Goal: Obtain resource: Download file/media

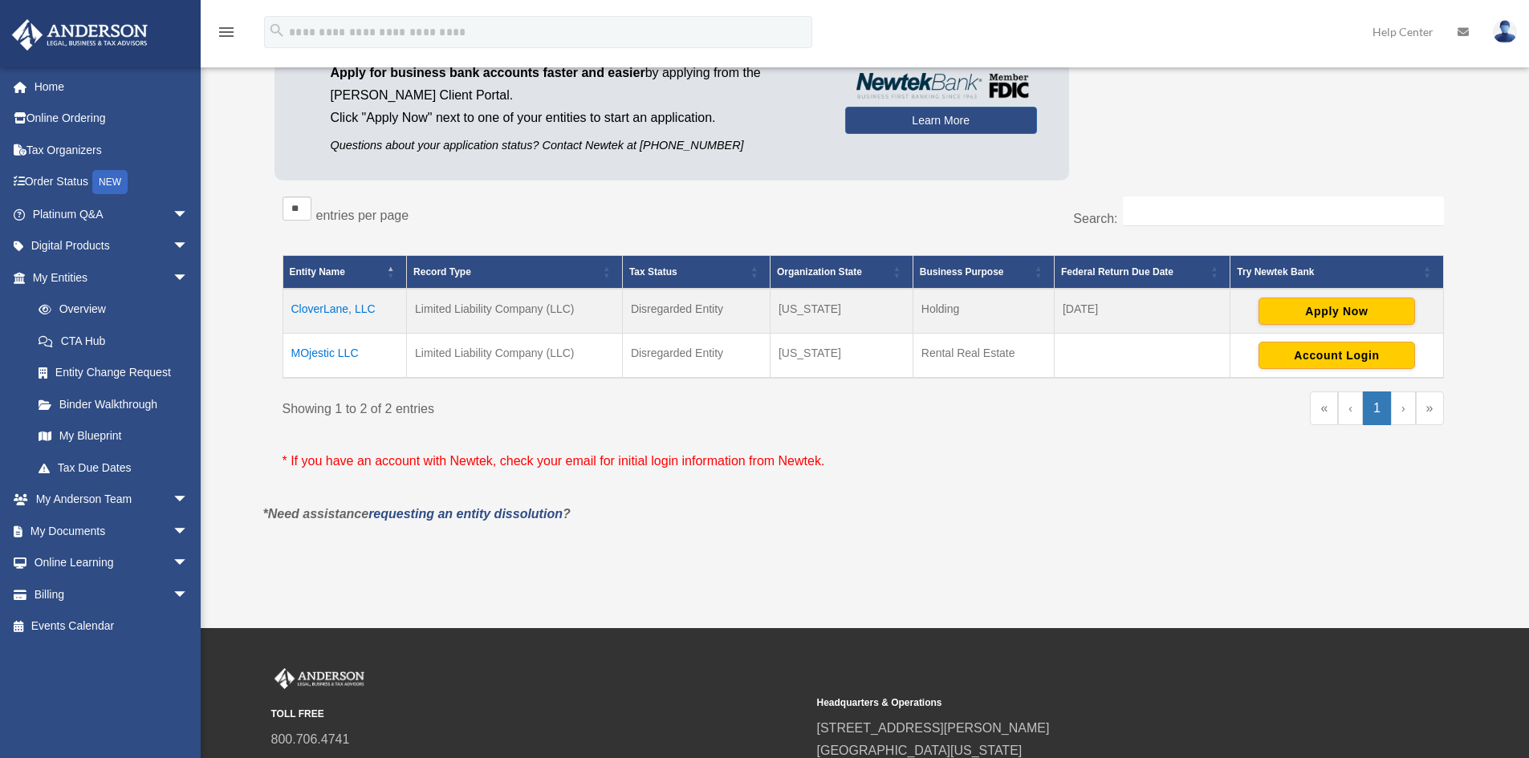
scroll to position [160, 0]
click at [318, 356] on td "MOjestic LLC" at bounding box center [345, 356] width 124 height 45
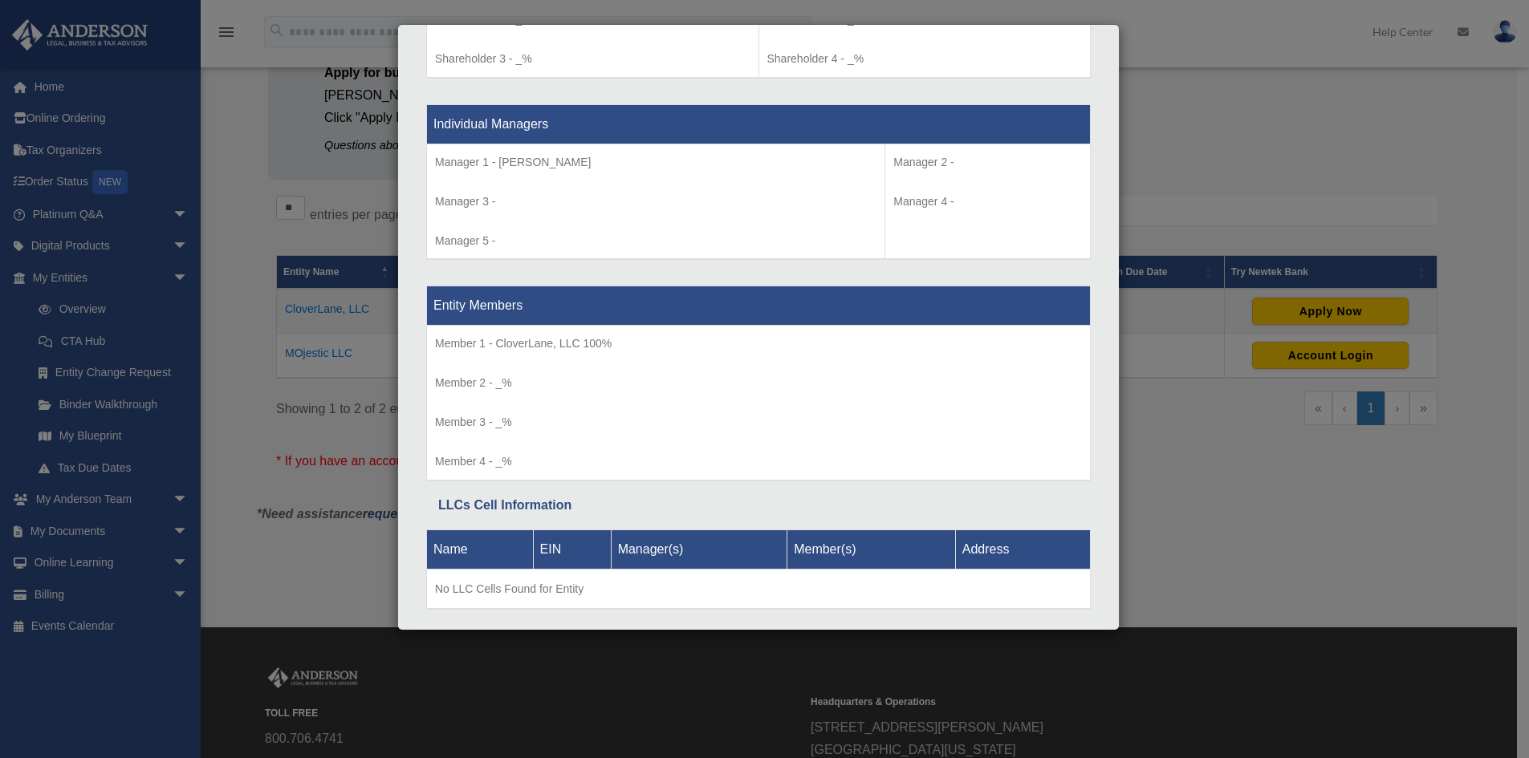
scroll to position [1471, 0]
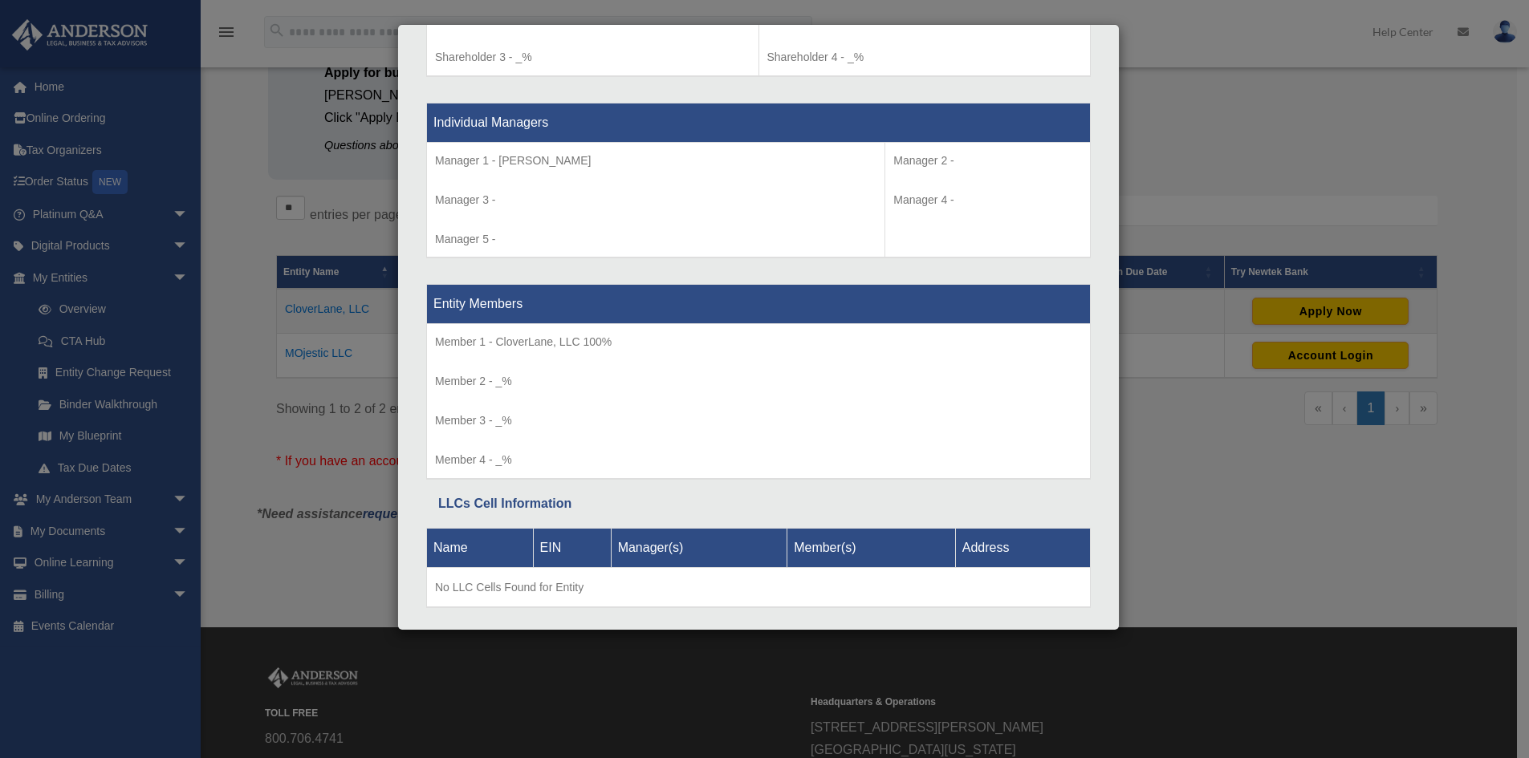
click at [1221, 128] on div "Details × Articles Sent Organizational Date" at bounding box center [764, 379] width 1529 height 758
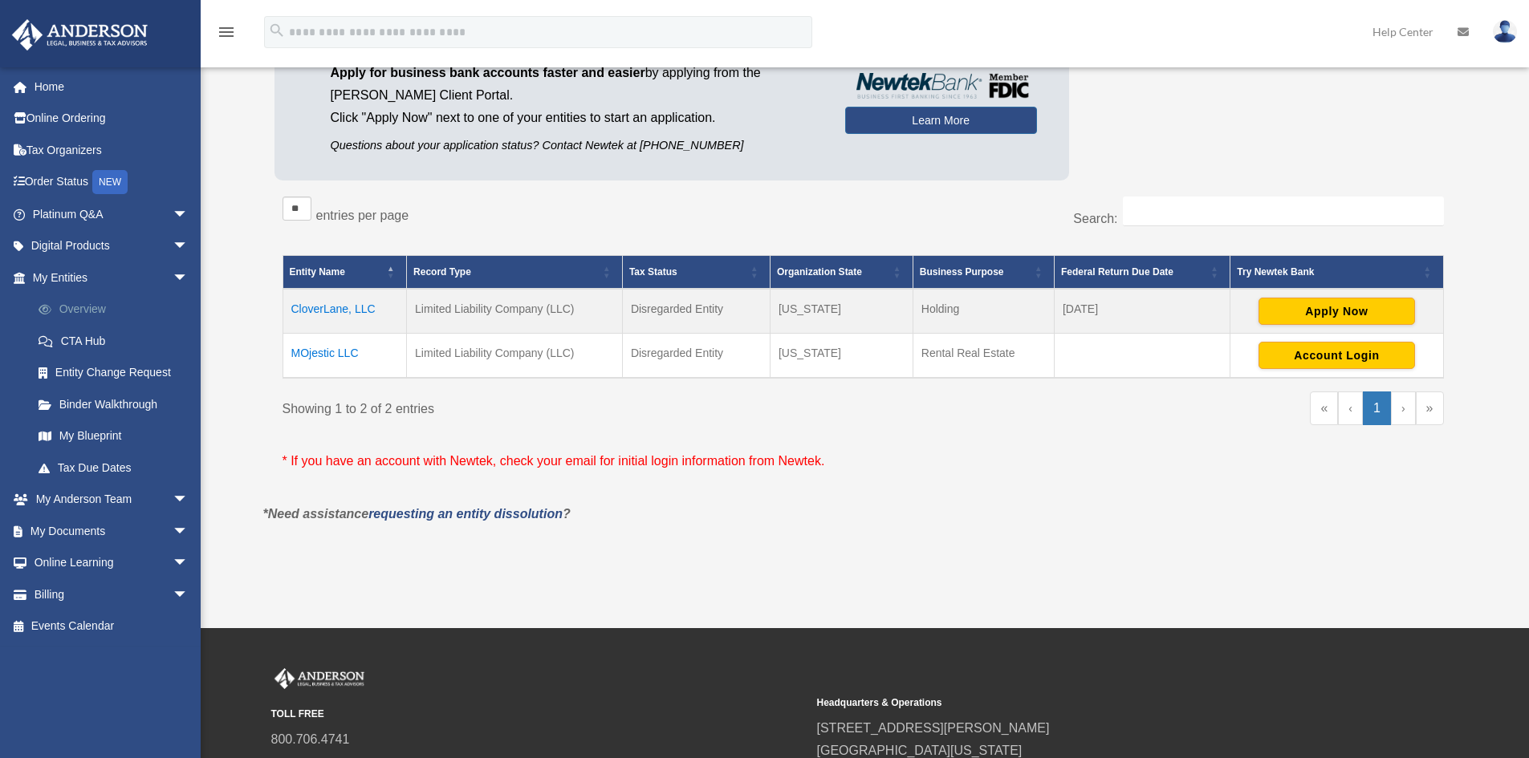
click at [63, 308] on link "Overview" at bounding box center [117, 310] width 190 height 32
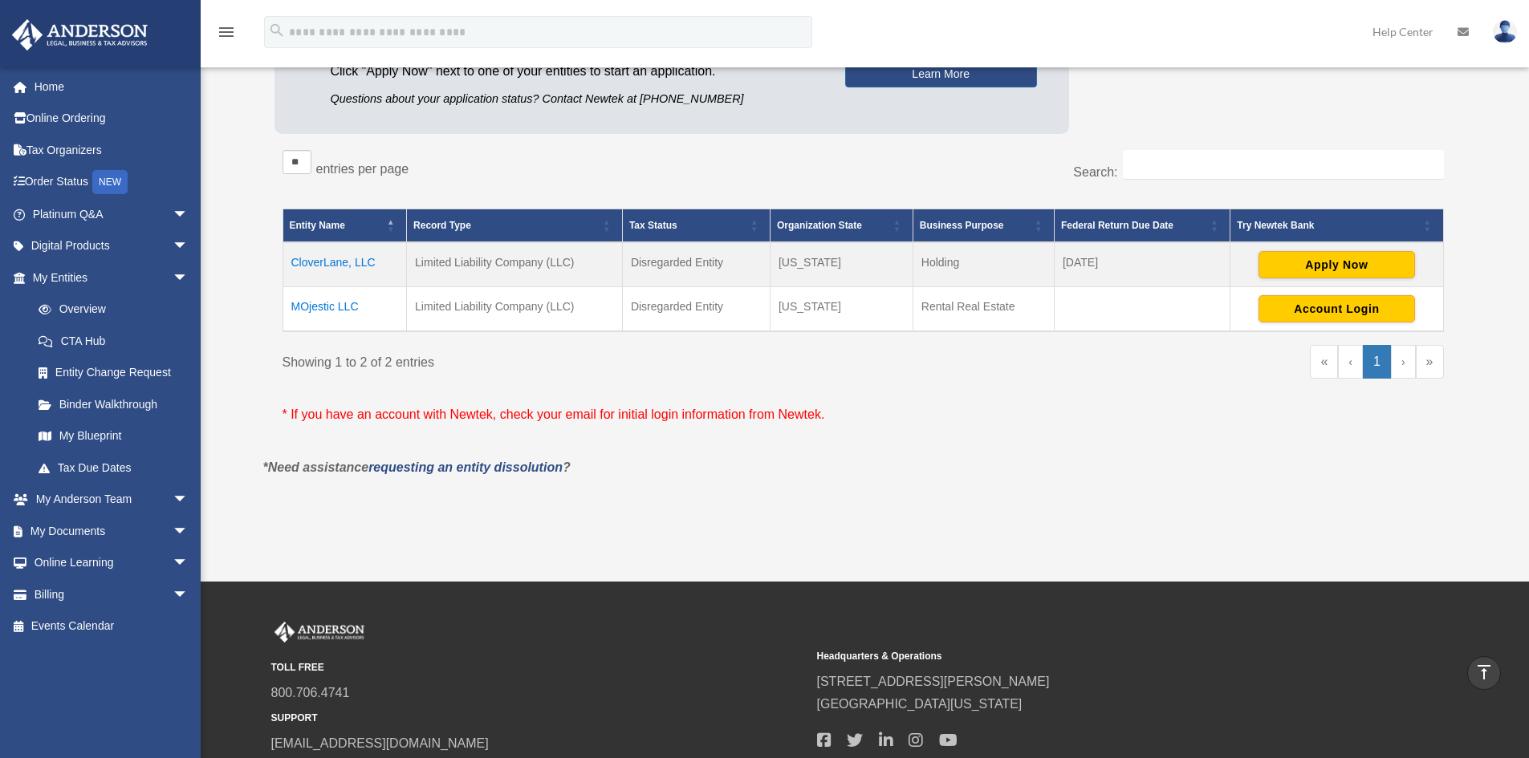
scroll to position [90, 0]
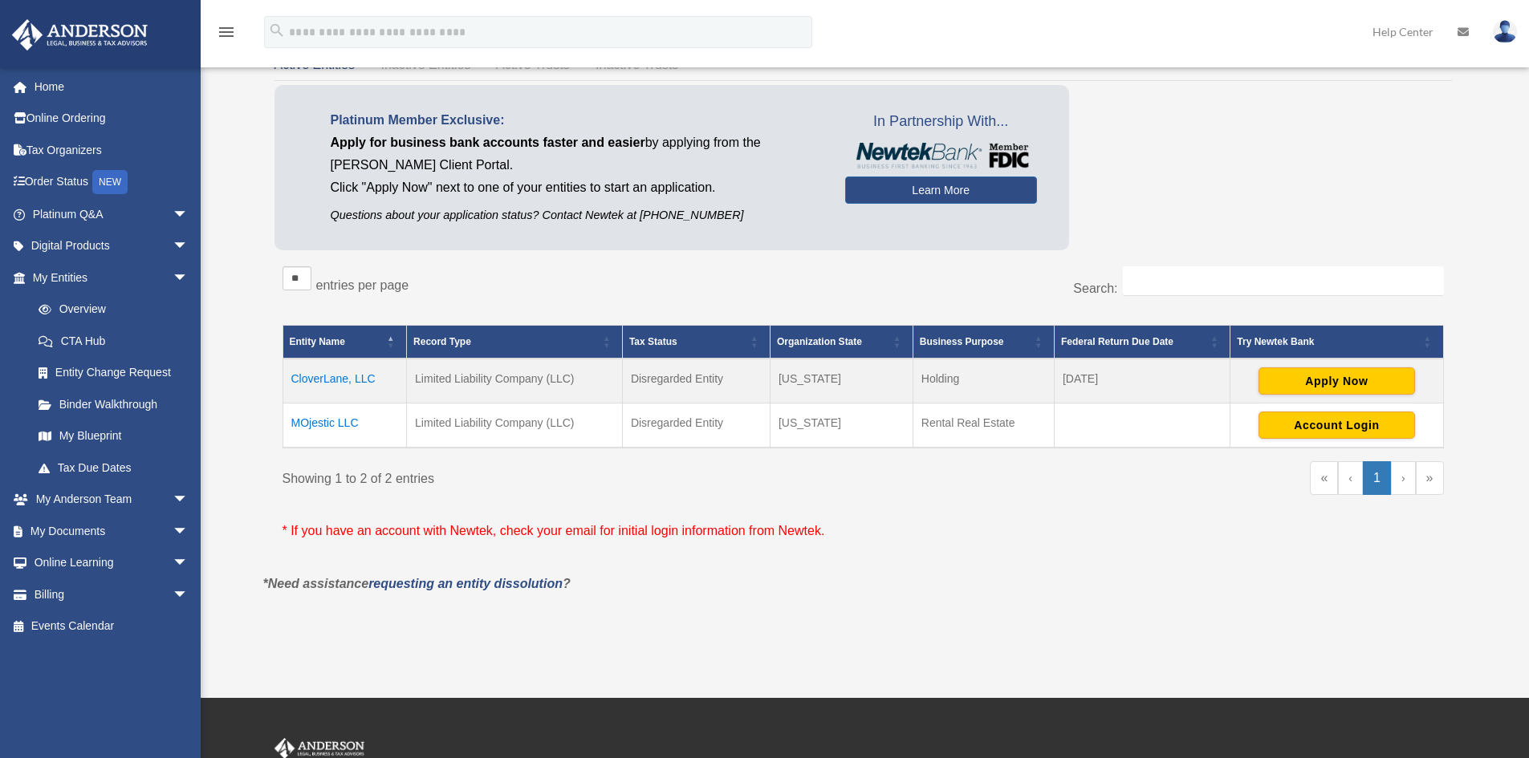
click at [337, 423] on td "MOjestic LLC" at bounding box center [345, 426] width 124 height 45
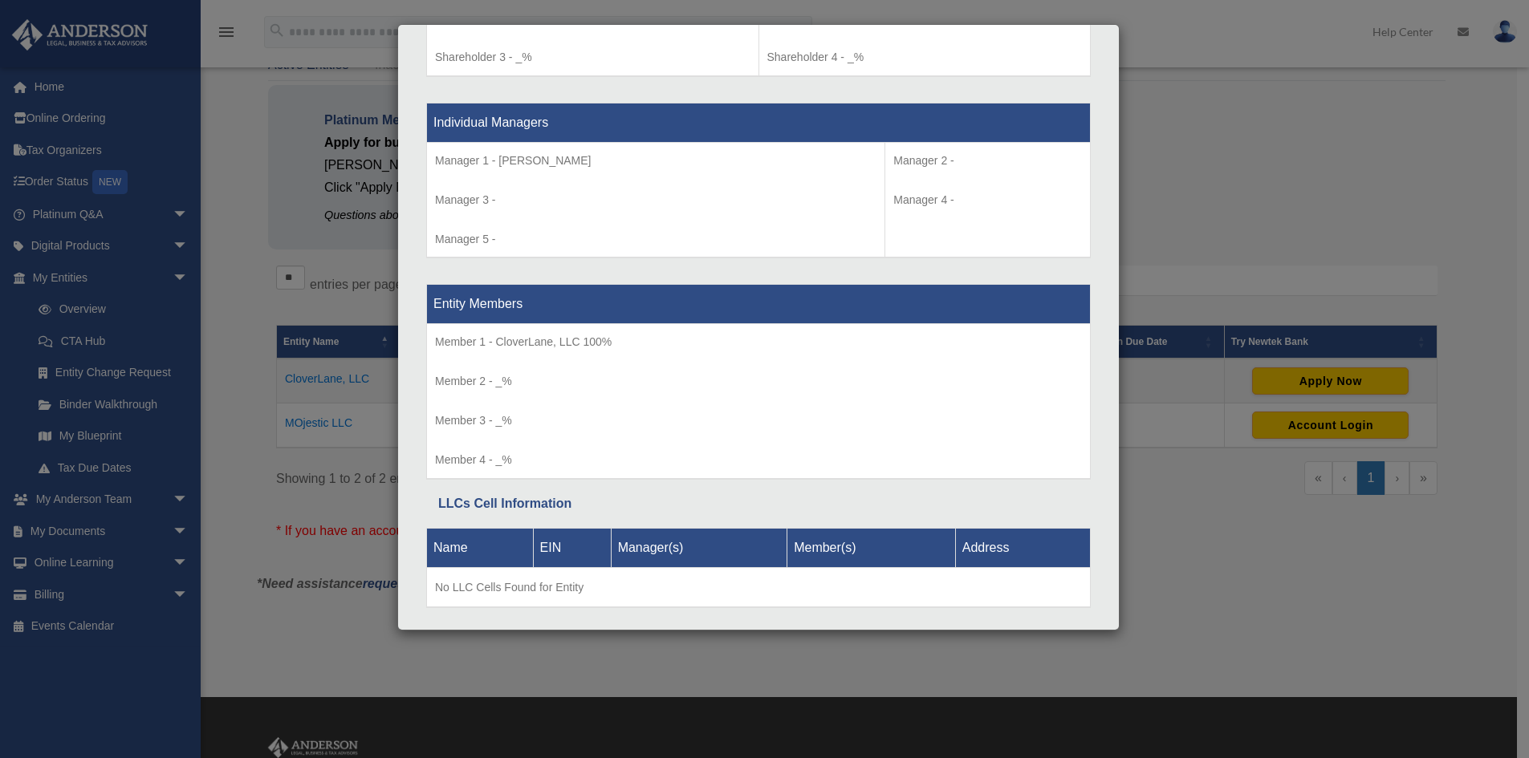
scroll to position [330, 0]
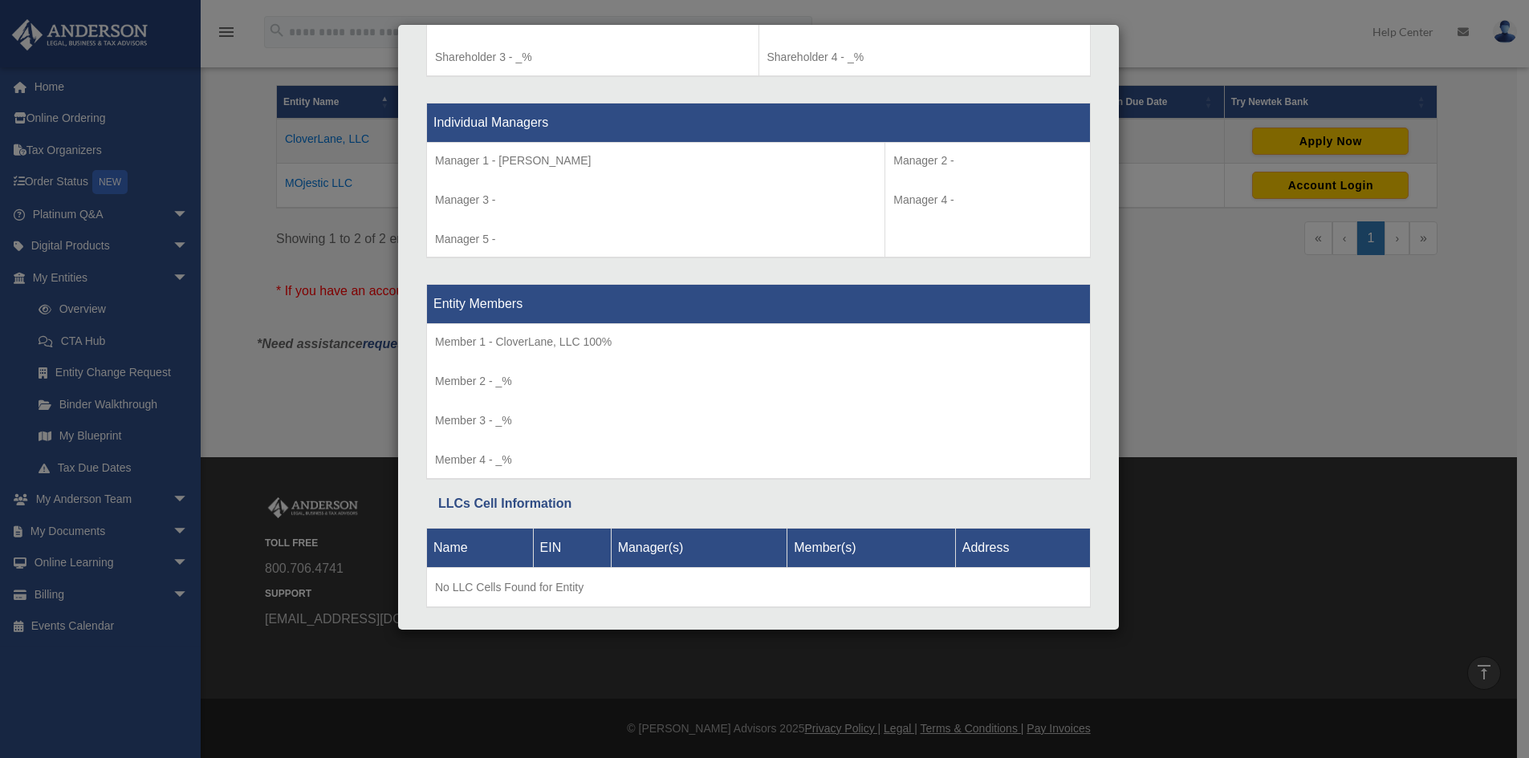
click at [1295, 335] on div "Details × Articles Sent Organizational Date" at bounding box center [764, 379] width 1529 height 758
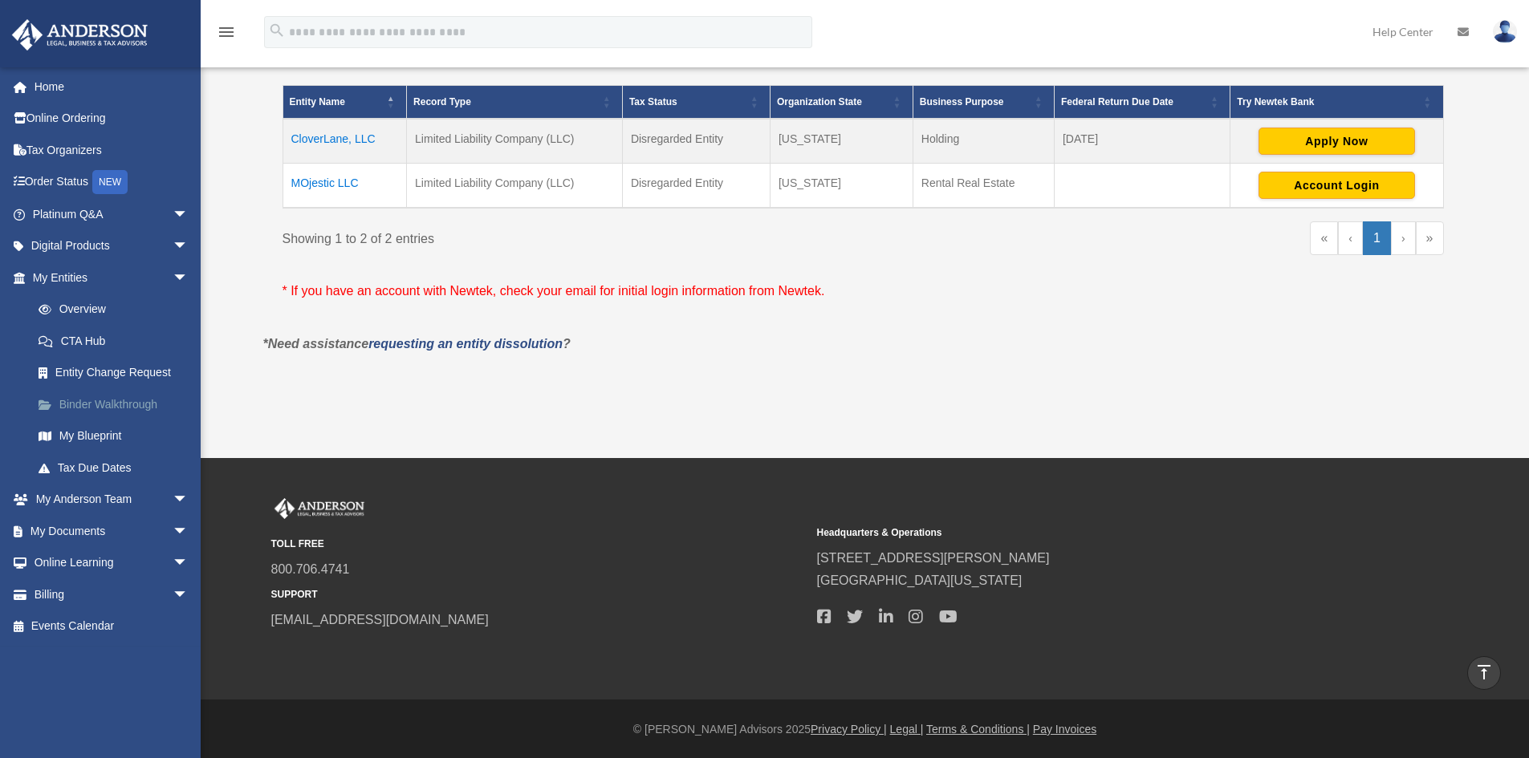
click at [122, 404] on link "Binder Walkthrough" at bounding box center [117, 404] width 190 height 32
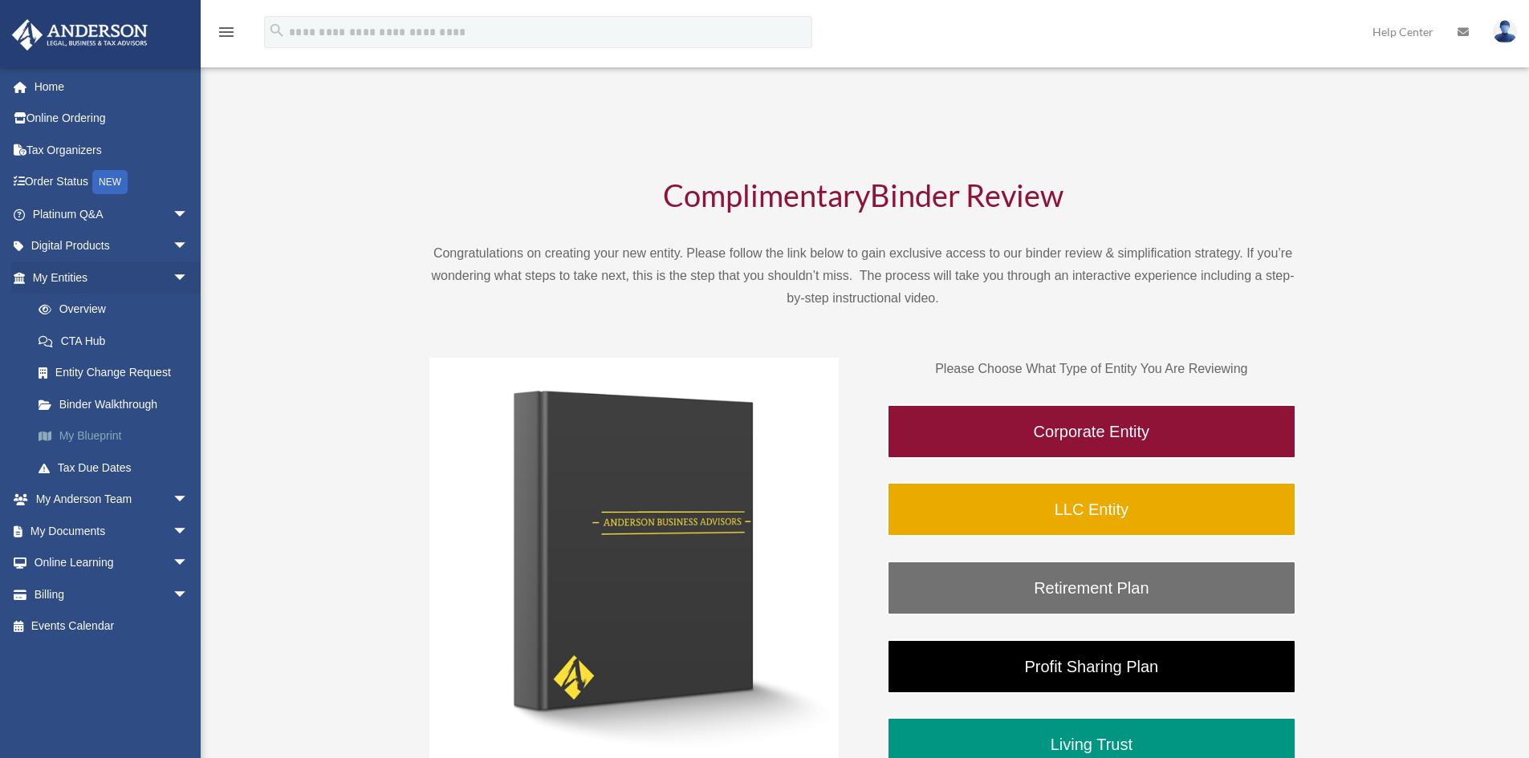
click at [98, 436] on link "My Blueprint" at bounding box center [117, 437] width 190 height 32
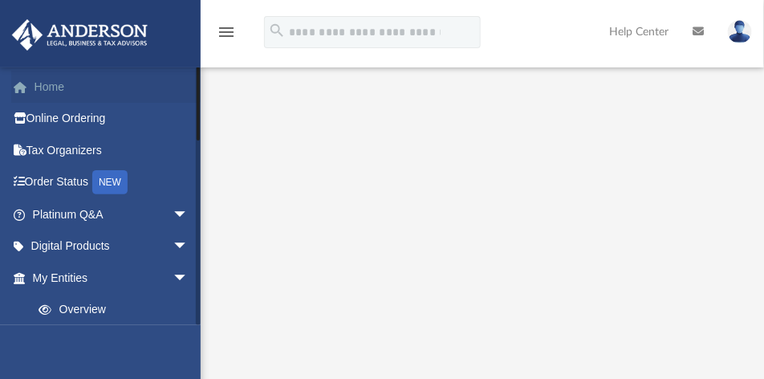
click at [48, 89] on link "Home" at bounding box center [111, 87] width 201 height 32
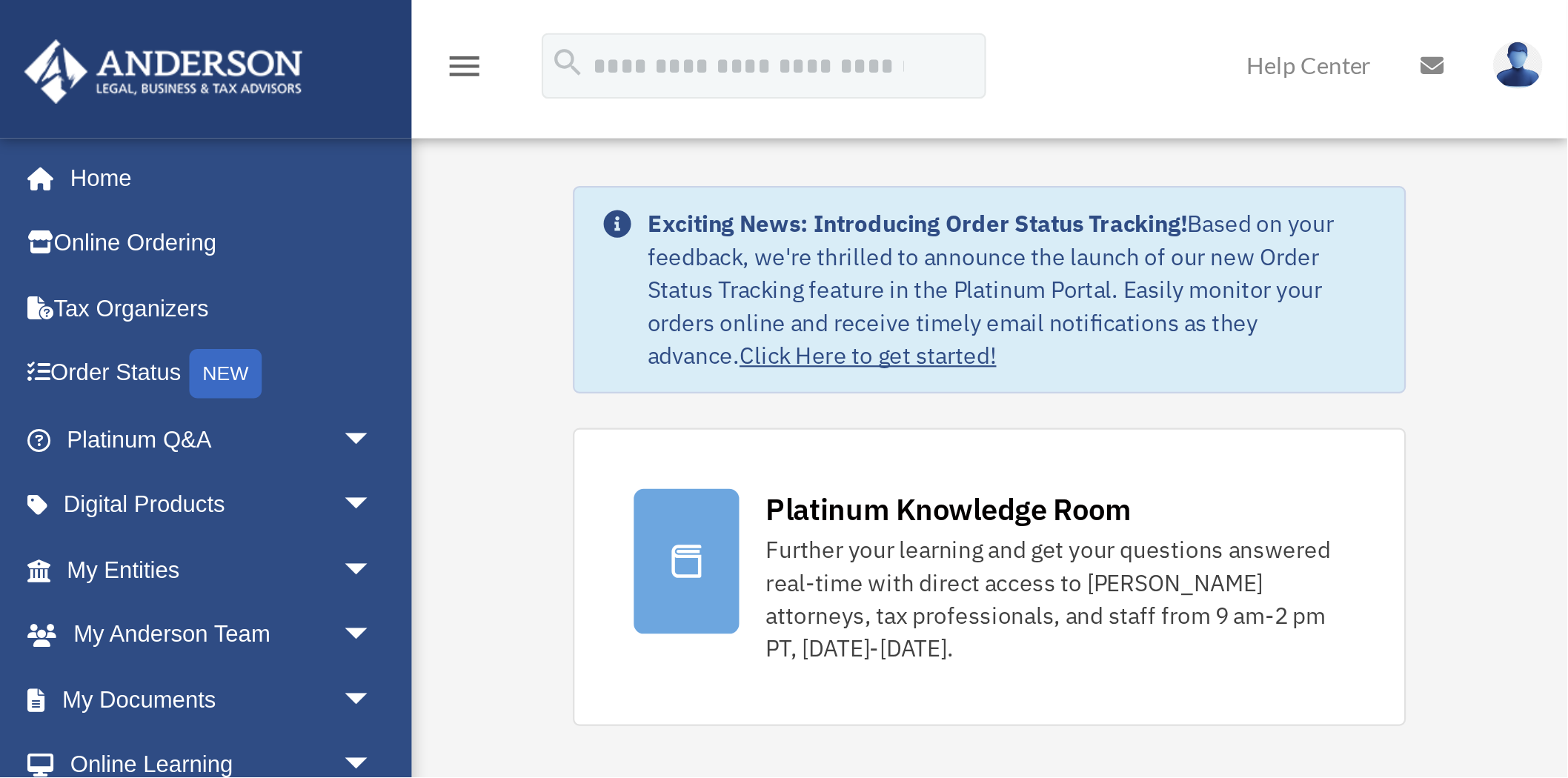
scroll to position [78, 0]
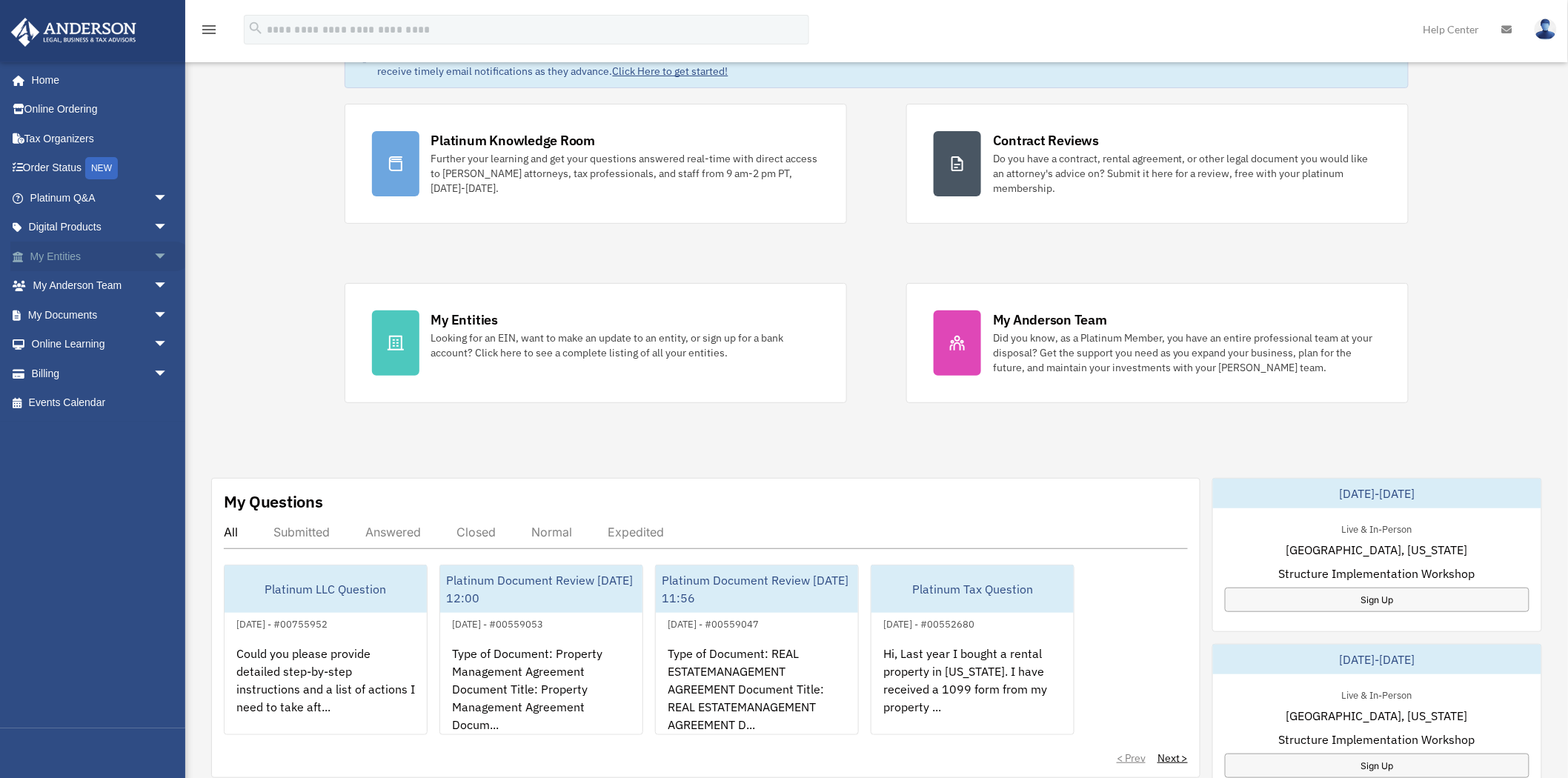
click at [54, 254] on link "My Entities arrow_drop_down" at bounding box center [100, 257] width 180 height 30
click at [153, 261] on span "arrow_drop_down" at bounding box center [168, 257] width 30 height 30
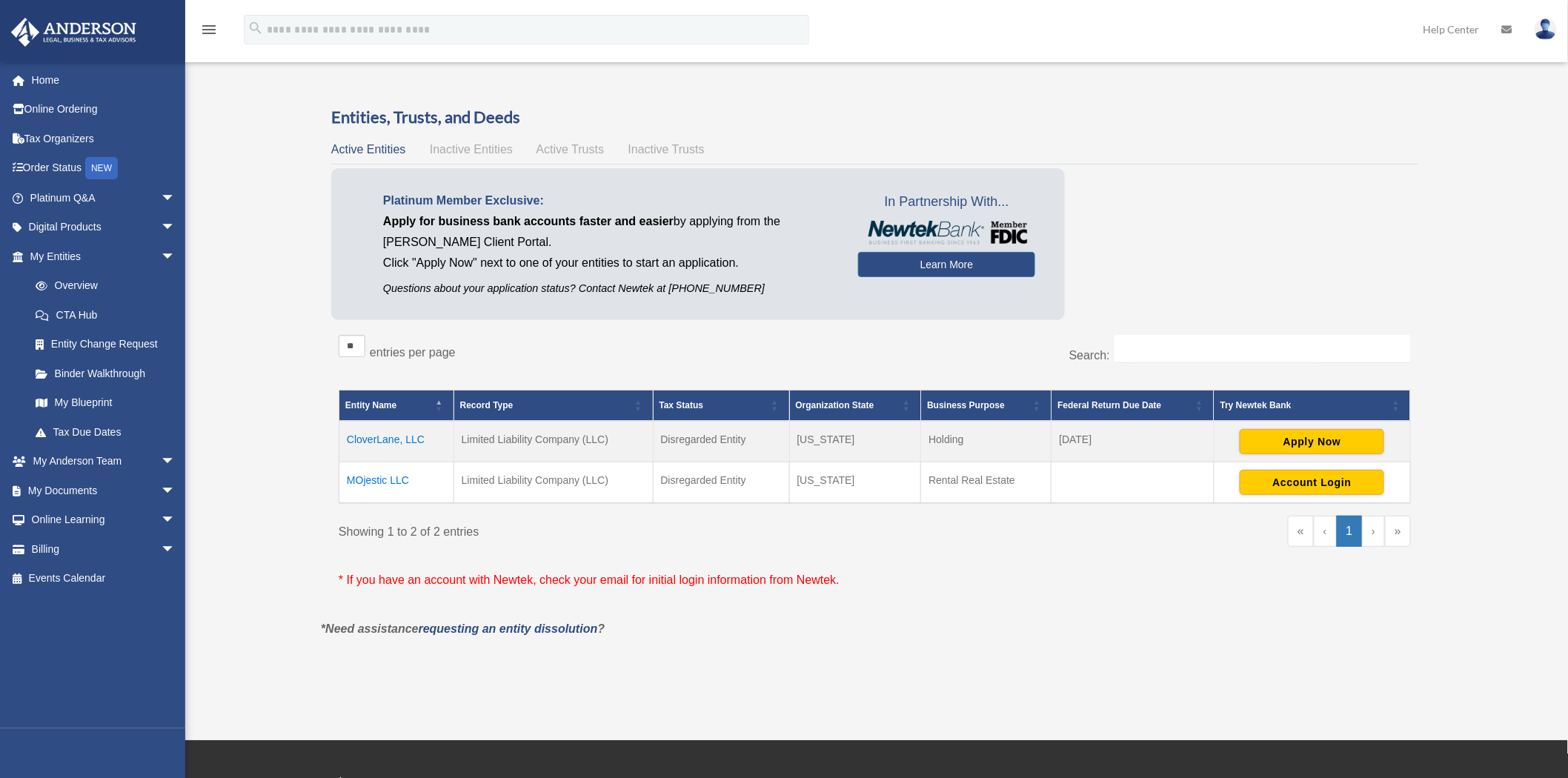
click at [373, 477] on td "MOjestic LLC" at bounding box center [397, 482] width 115 height 42
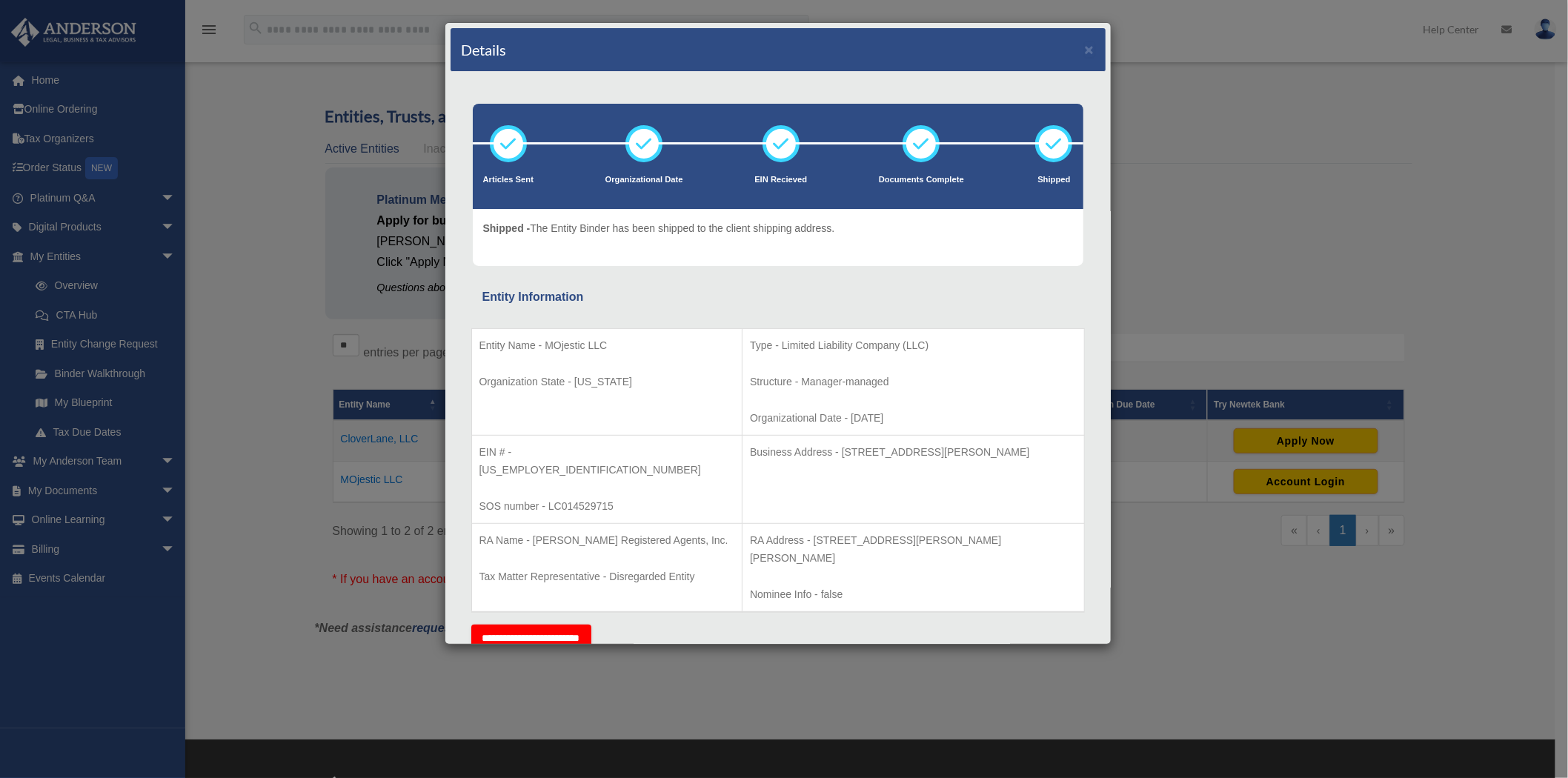
click at [1041, 171] on li "Shipped" at bounding box center [1054, 163] width 37 height 77
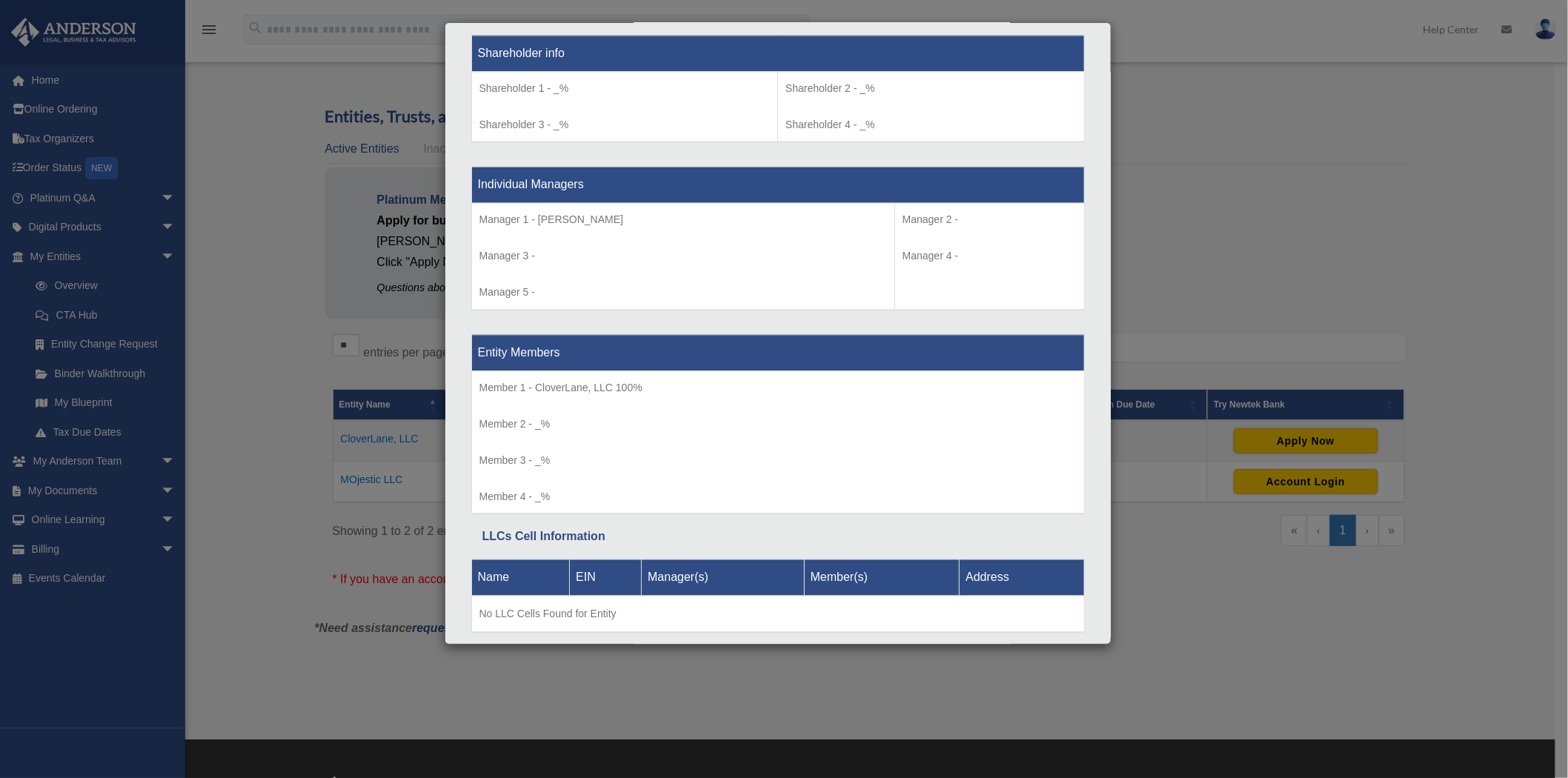
scroll to position [1271, 0]
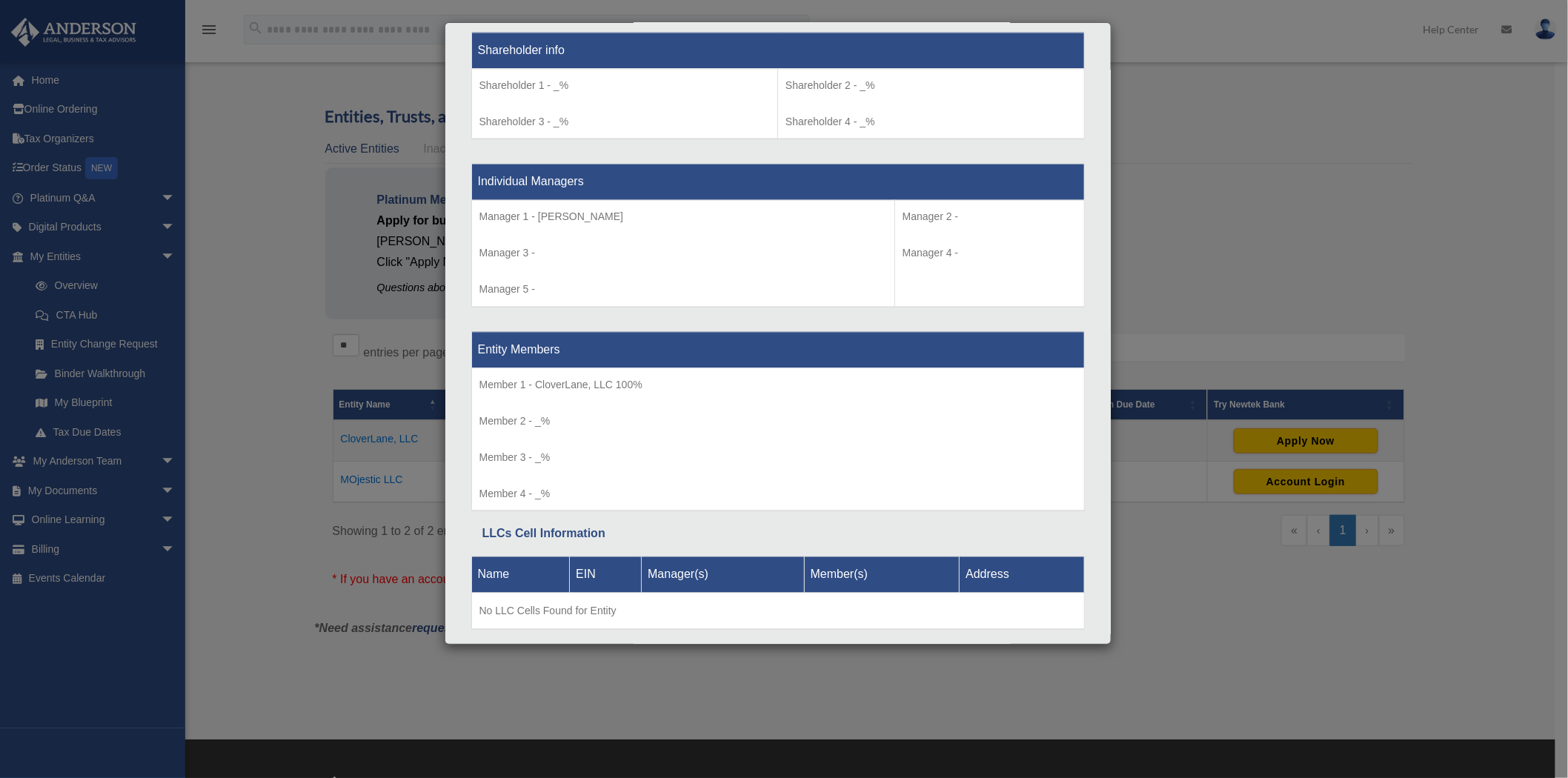
click at [1342, 255] on div "Details × Articles Sent Organizational Date" at bounding box center [784, 389] width 1568 height 778
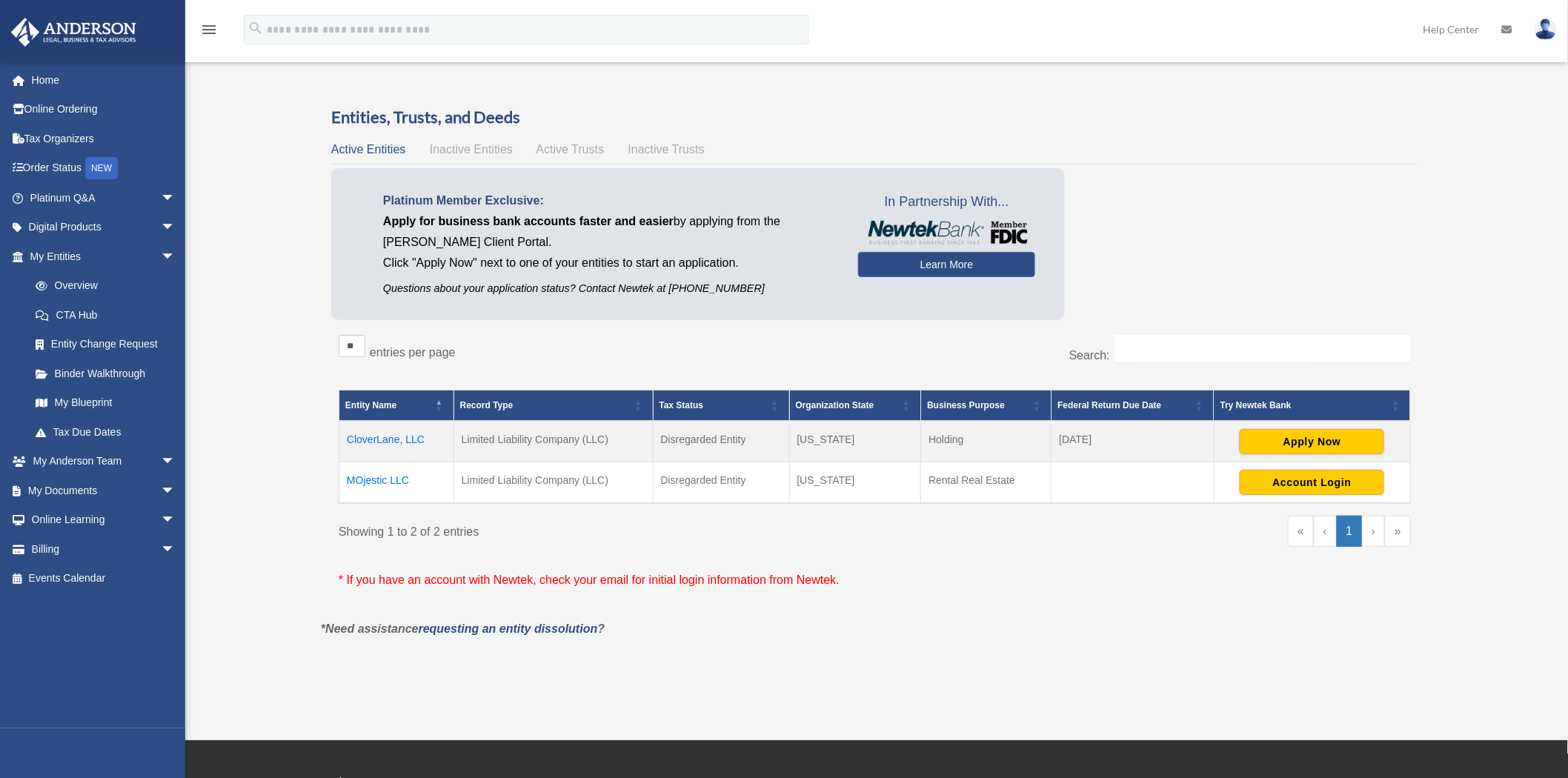
click at [393, 433] on td "CloverLane, LLC" at bounding box center [397, 441] width 115 height 42
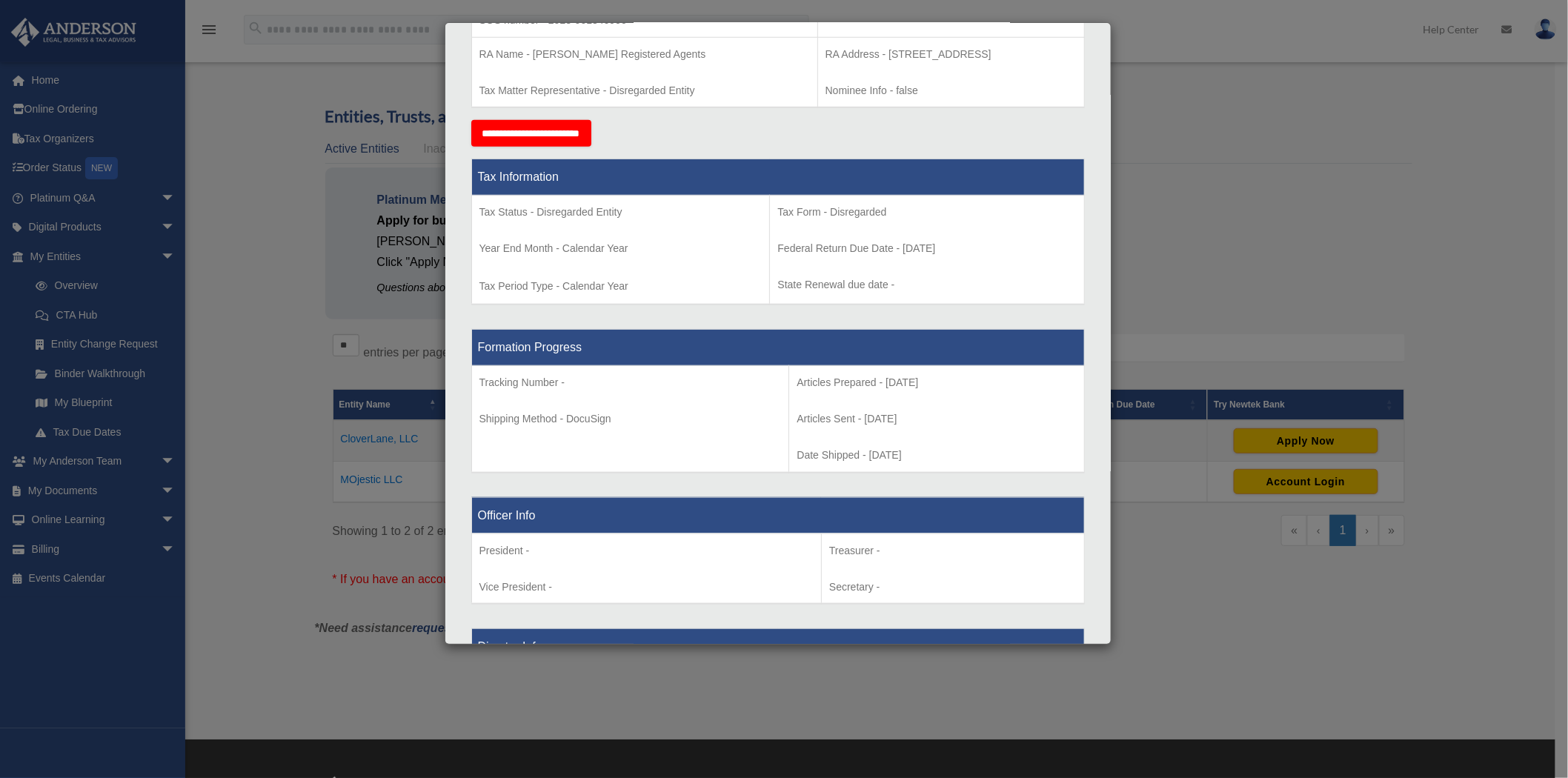
scroll to position [494, 0]
click at [1202, 225] on div "Details × Articles Sent Organizational Date" at bounding box center [784, 389] width 1568 height 778
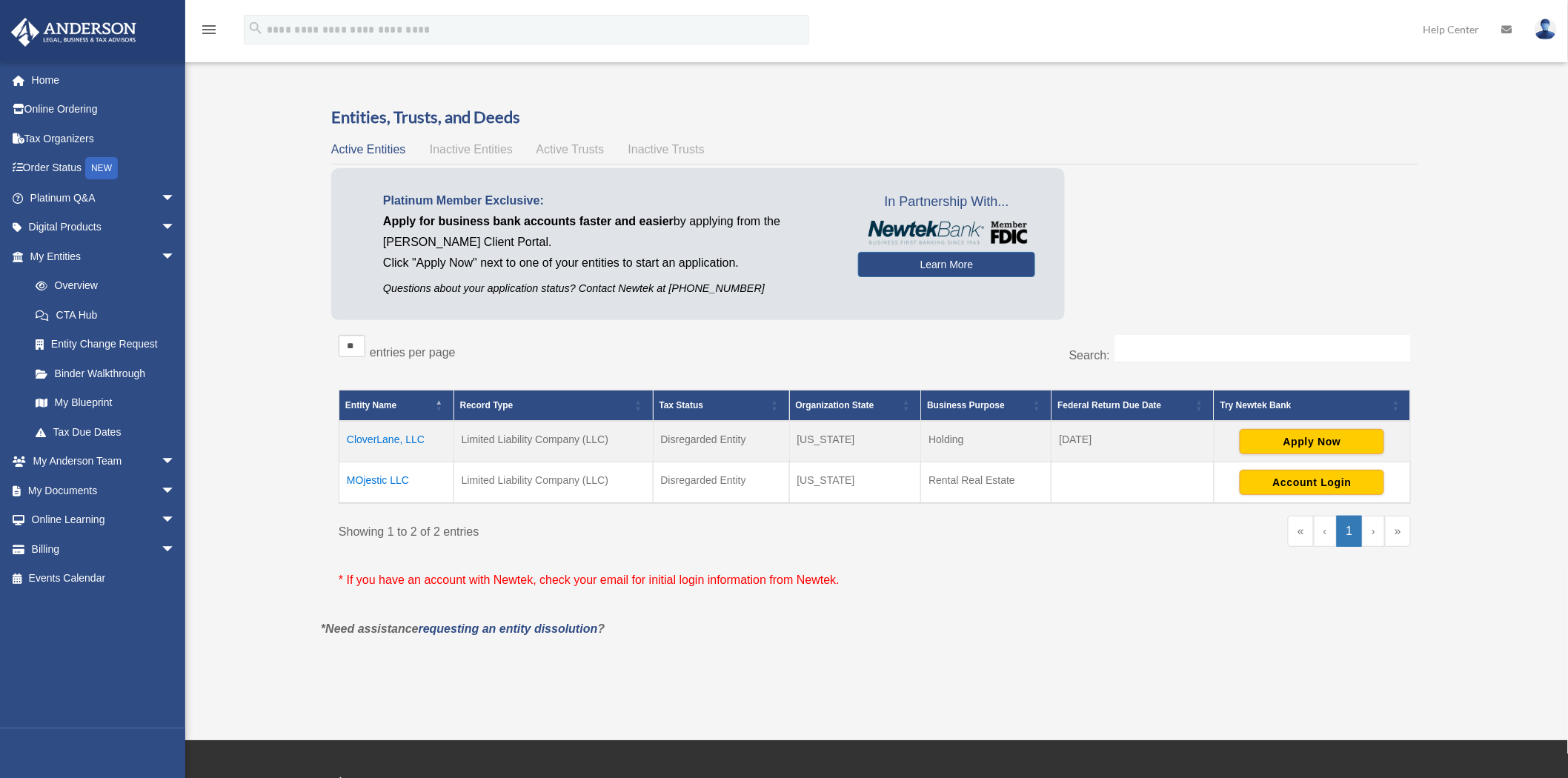
click at [375, 480] on td "MOjestic LLC" at bounding box center [397, 482] width 115 height 42
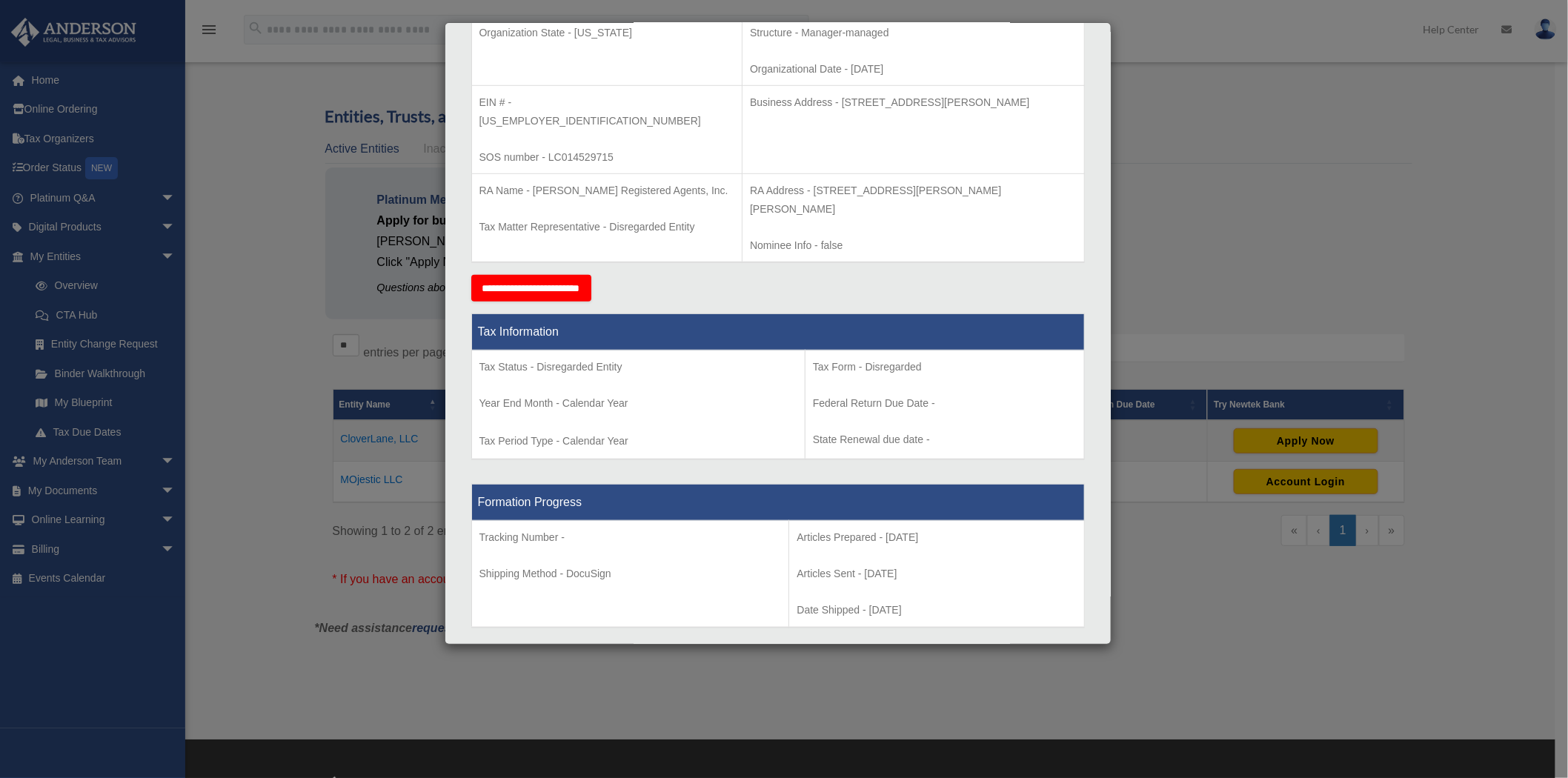
scroll to position [0, 0]
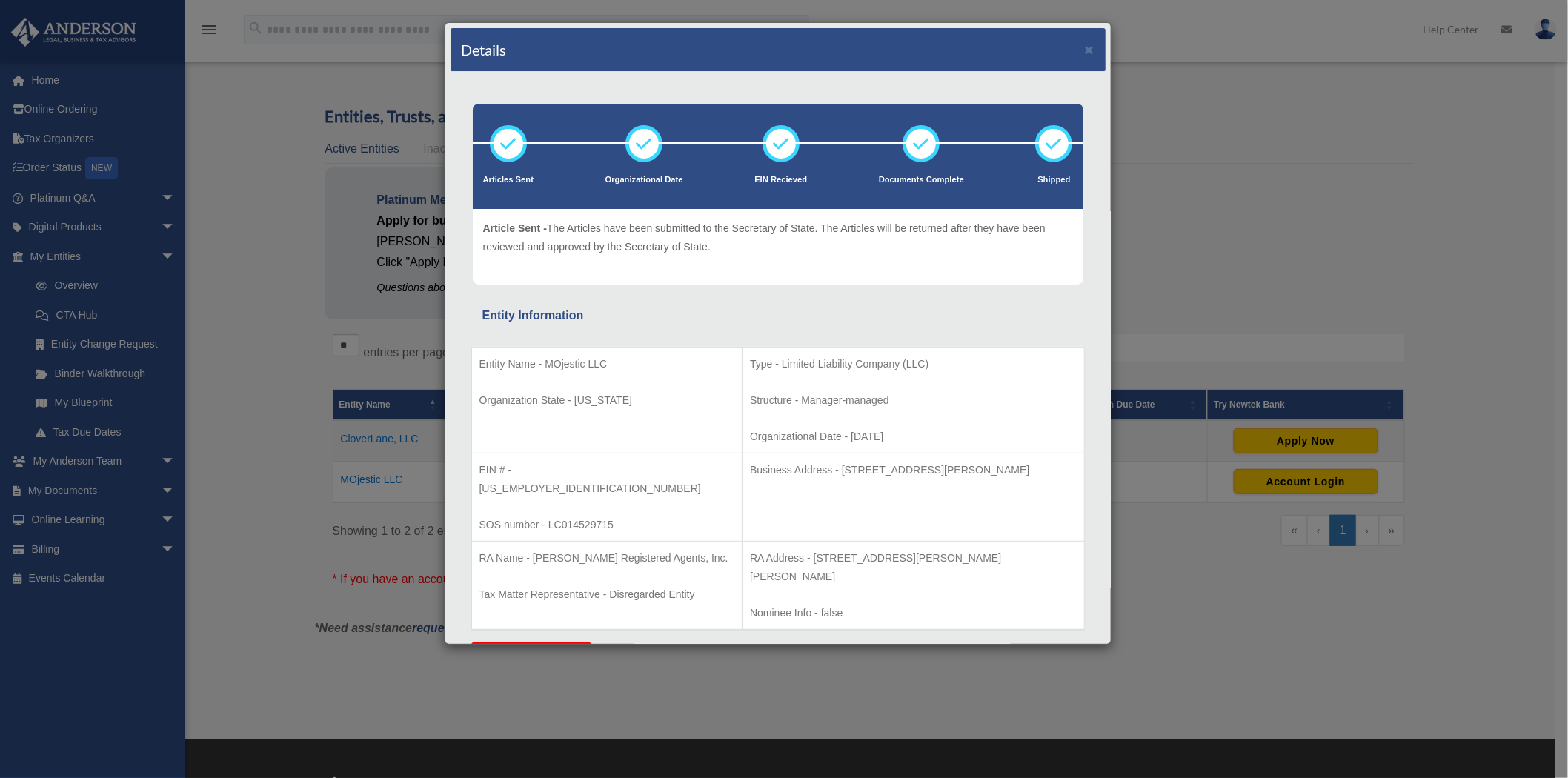
click at [1297, 234] on div "Details × Articles Sent Organizational Date" at bounding box center [784, 389] width 1568 height 778
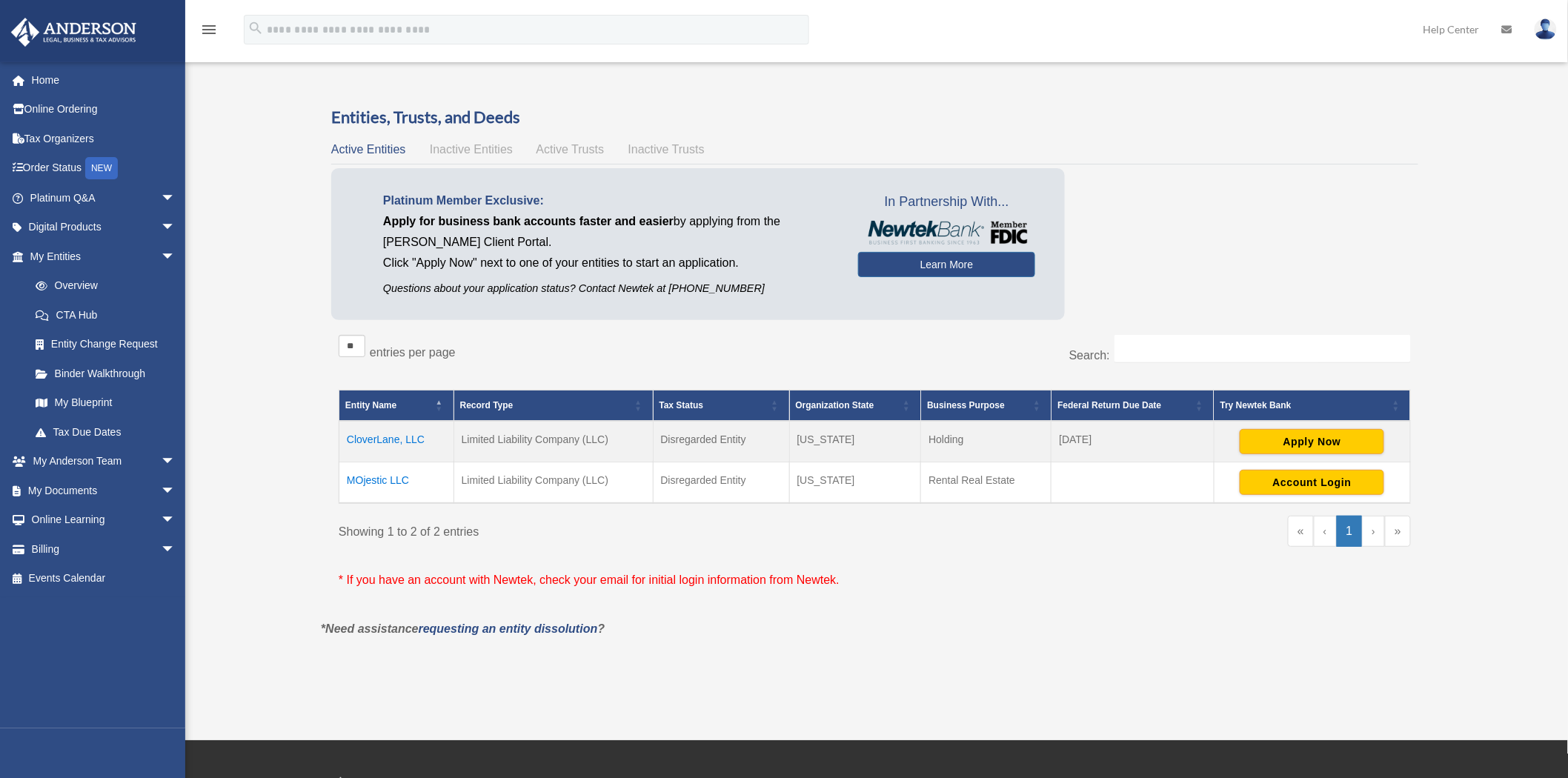
click at [471, 149] on span "Inactive Entities" at bounding box center [471, 150] width 83 height 13
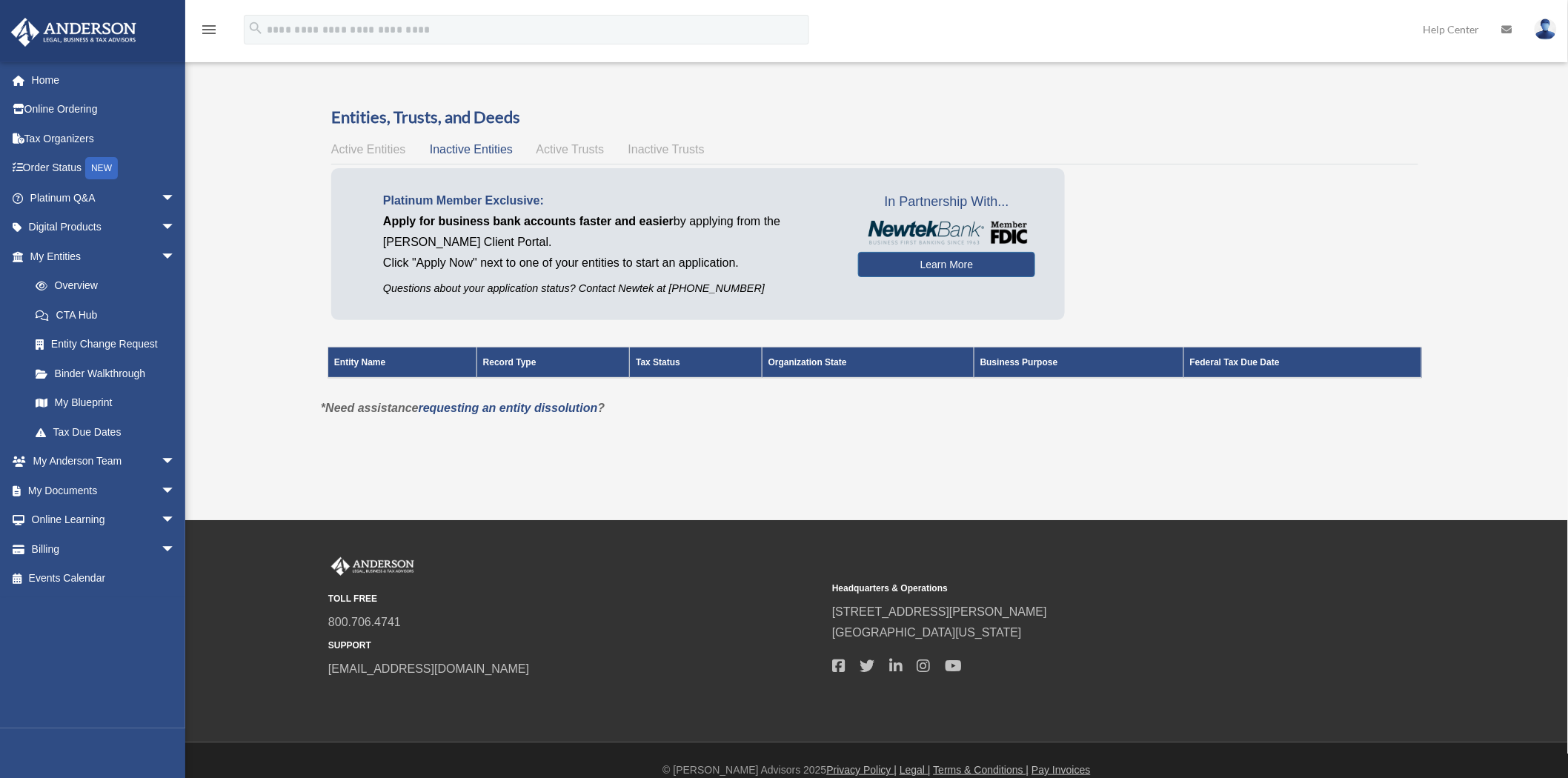
click at [584, 149] on span "Active Trusts" at bounding box center [571, 150] width 68 height 13
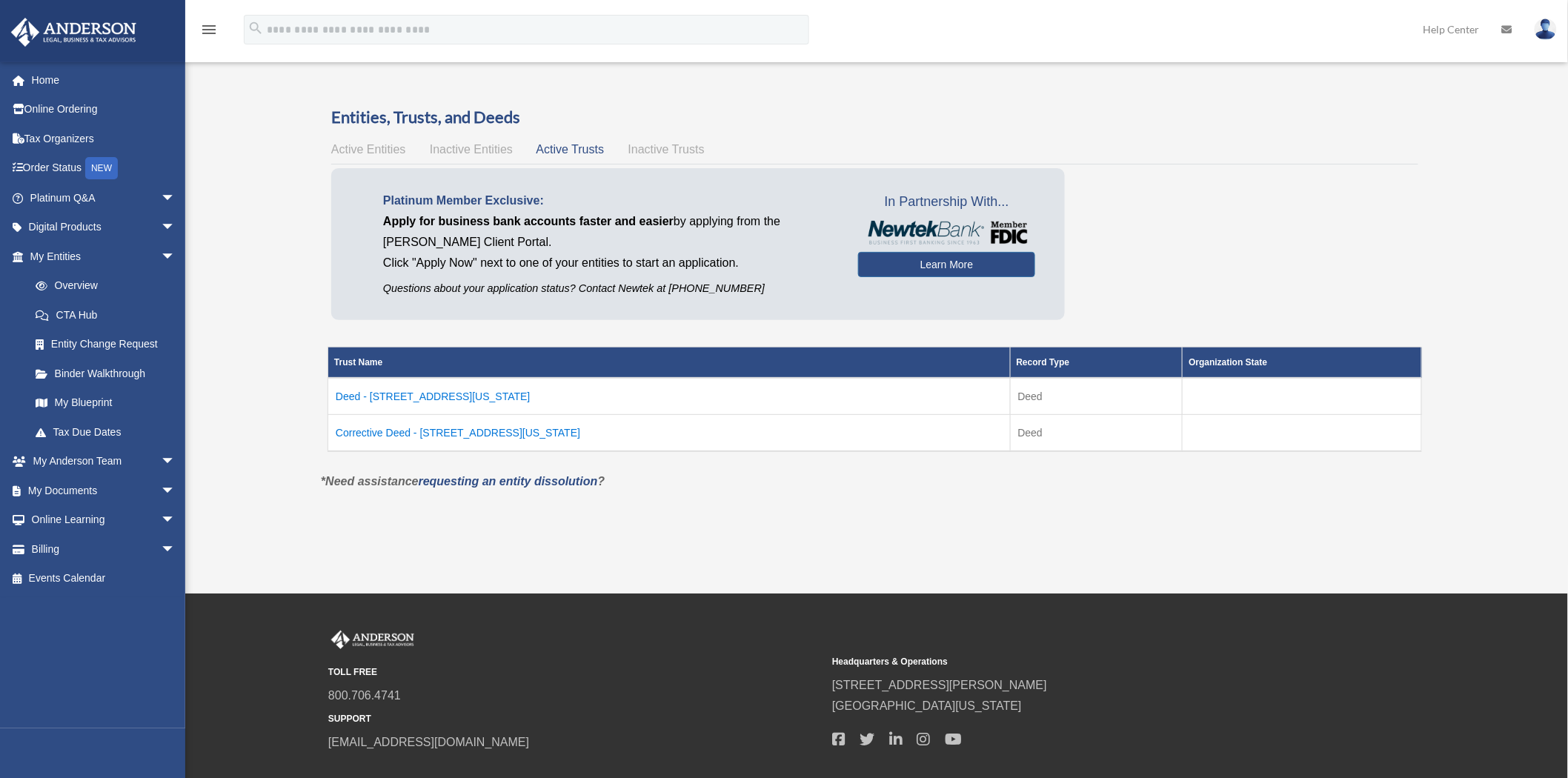
click at [417, 397] on td "Deed - 4505 Minnesota Avenue" at bounding box center [669, 396] width 682 height 37
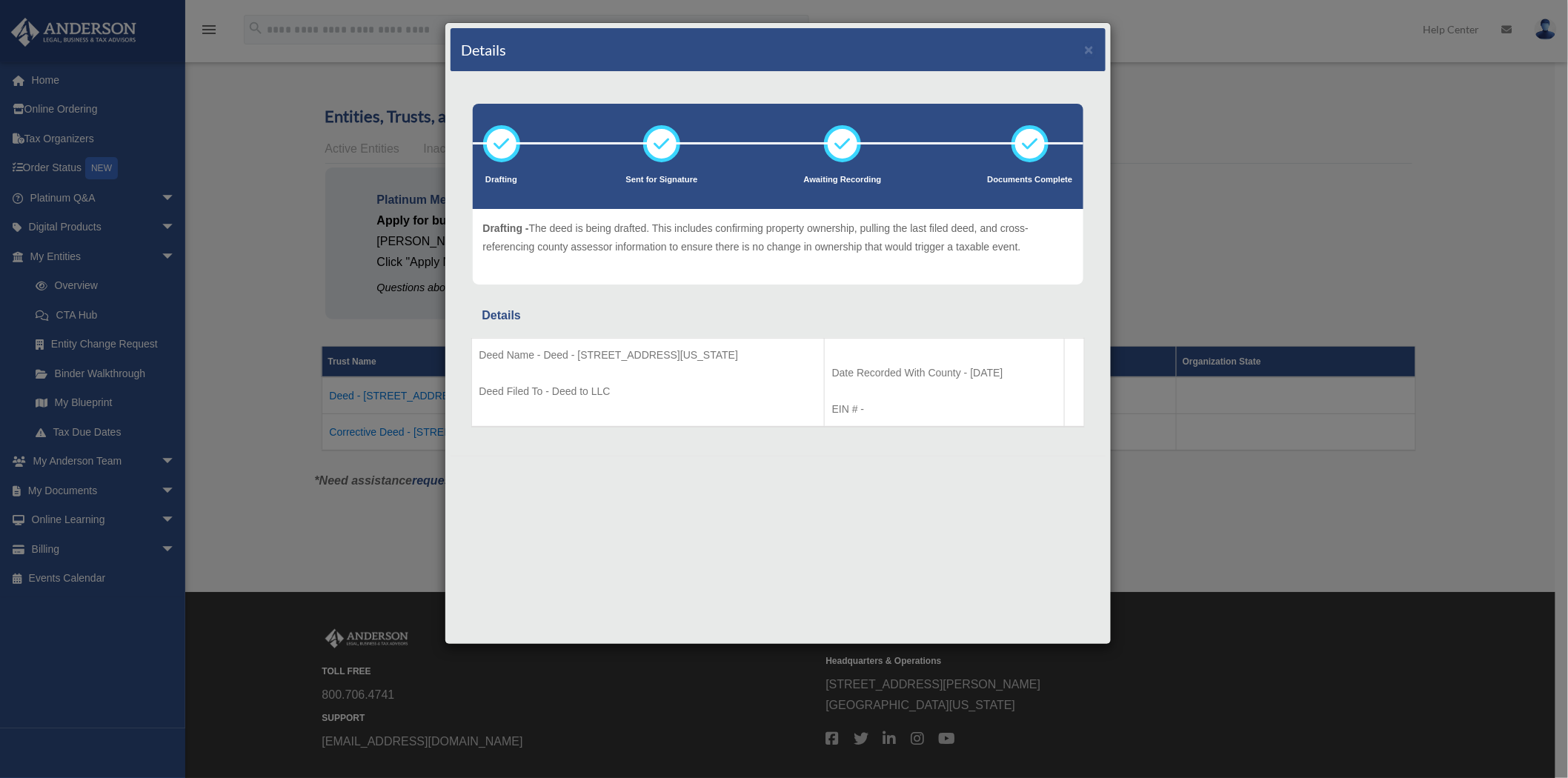
click at [874, 441] on div "Drafting Sent for Signature Details" at bounding box center [778, 264] width 655 height 384
click at [873, 441] on div "Drafting Sent for Signature Details" at bounding box center [778, 264] width 655 height 384
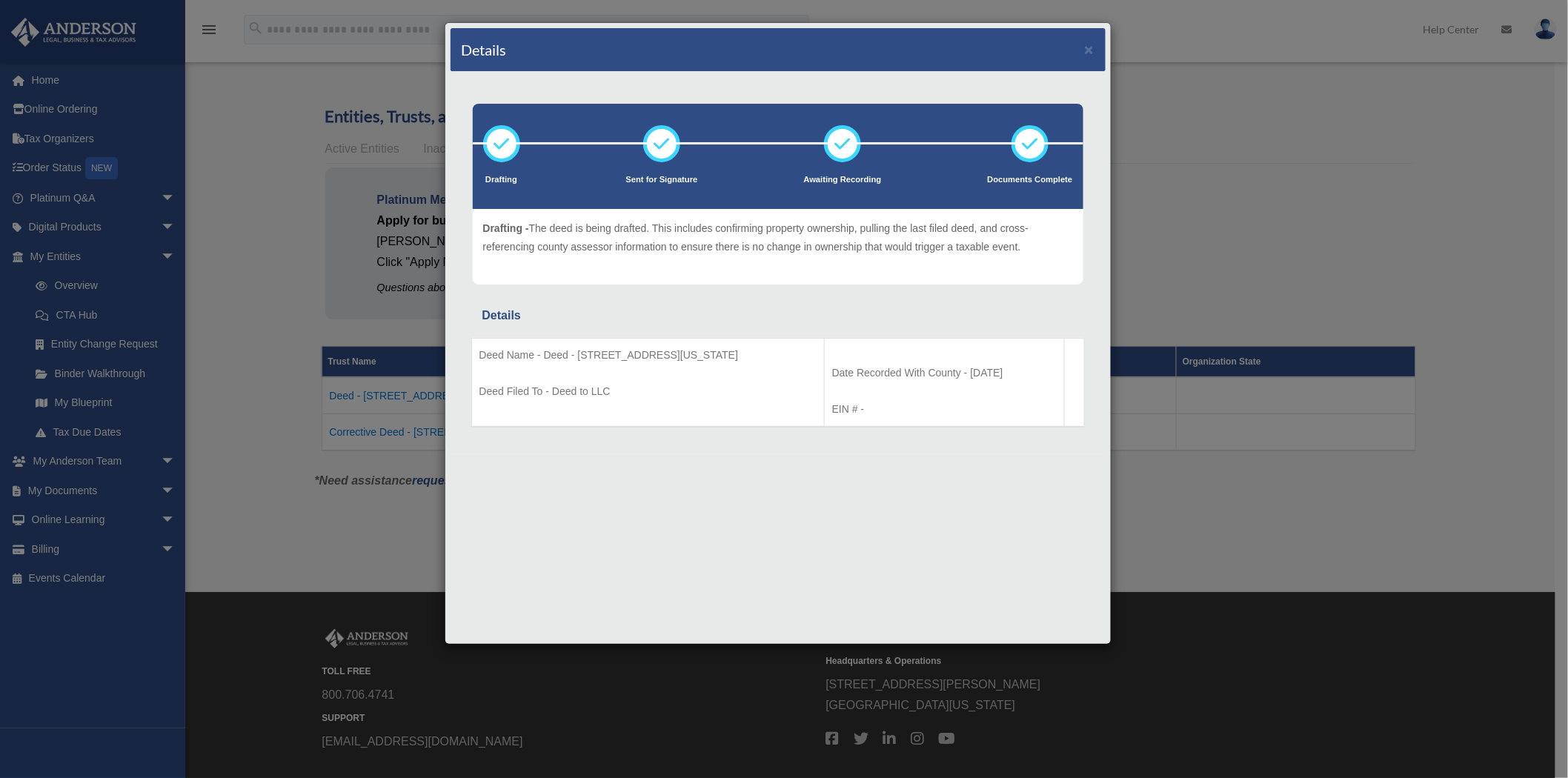
click at [873, 441] on div "Drafting Sent for Signature Details" at bounding box center [778, 264] width 655 height 384
drag, startPoint x: 873, startPoint y: 441, endPoint x: 554, endPoint y: 472, distance: 320.5
click at [740, 463] on div "Details × Drafting" at bounding box center [778, 333] width 667 height 622
click at [367, 448] on div "Details × Drafting Sent for Signature" at bounding box center [784, 389] width 1568 height 778
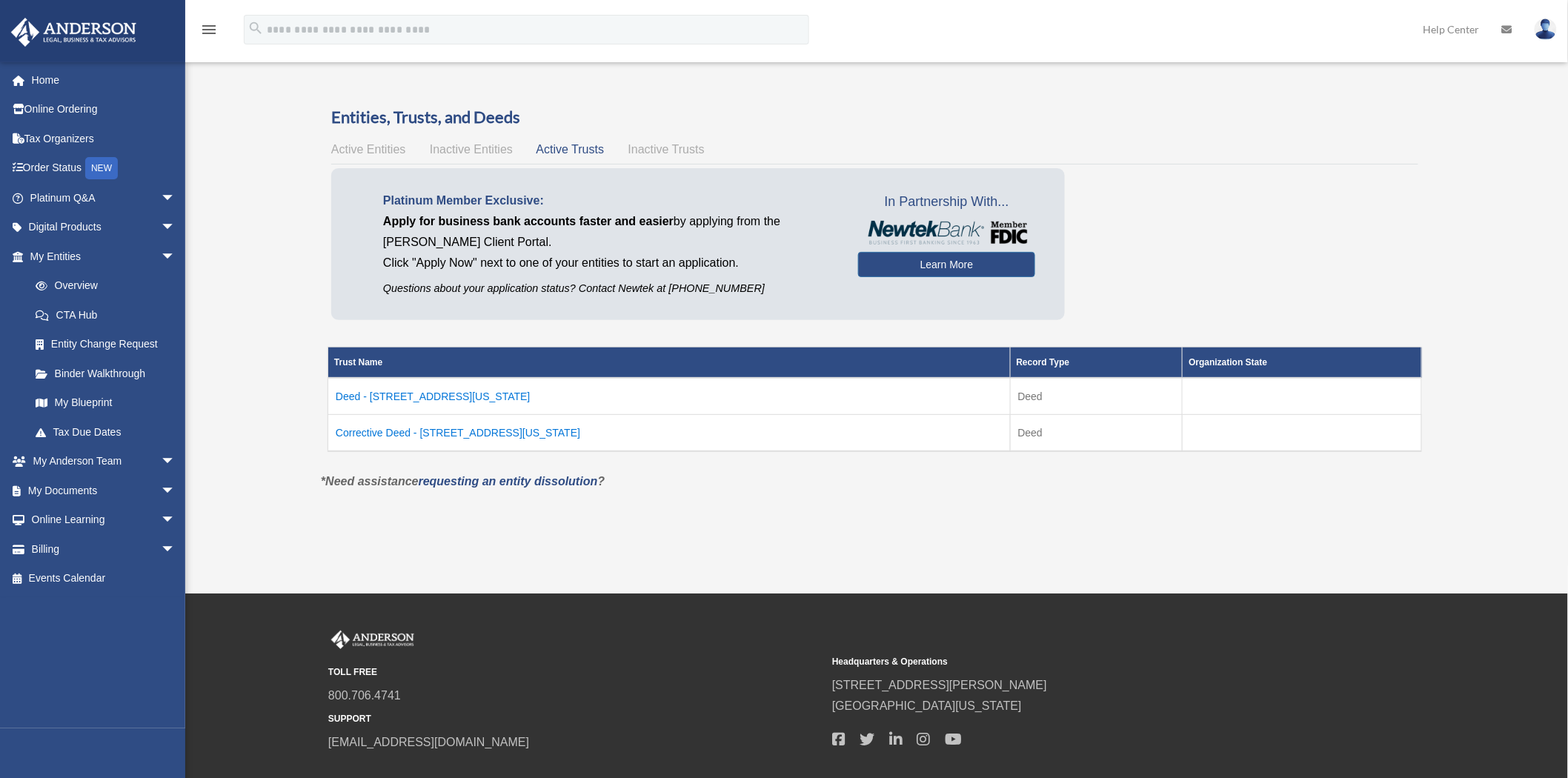
click at [432, 425] on td "Corrective Deed - 4505 Minnesota Avenue" at bounding box center [669, 433] width 682 height 37
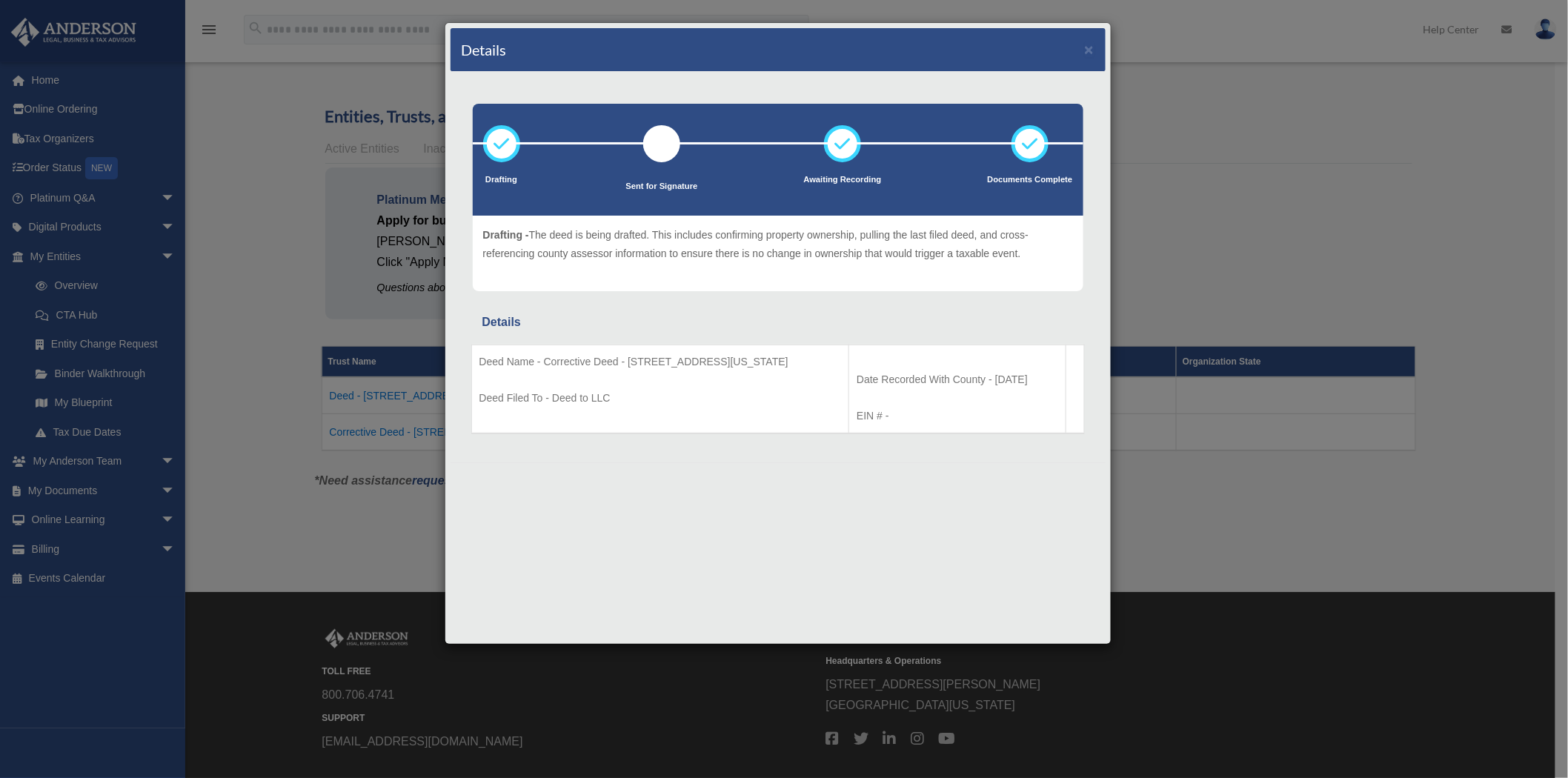
click at [923, 474] on div at bounding box center [778, 473] width 655 height 23
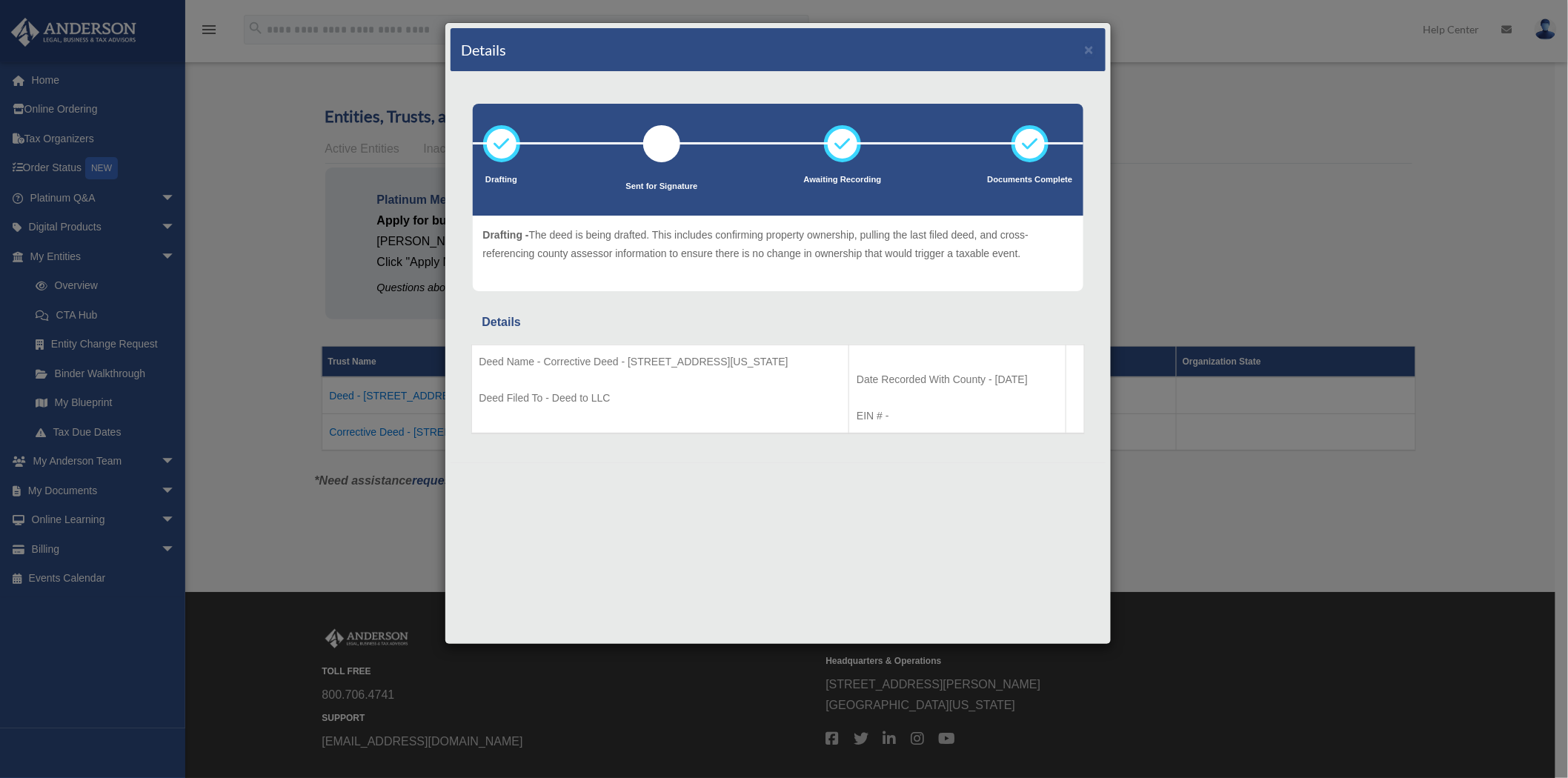
click at [923, 474] on div at bounding box center [778, 473] width 655 height 23
click at [1084, 56] on div "Details ×" at bounding box center [778, 49] width 655 height 43
click at [1092, 49] on button "×" at bounding box center [1090, 49] width 9 height 16
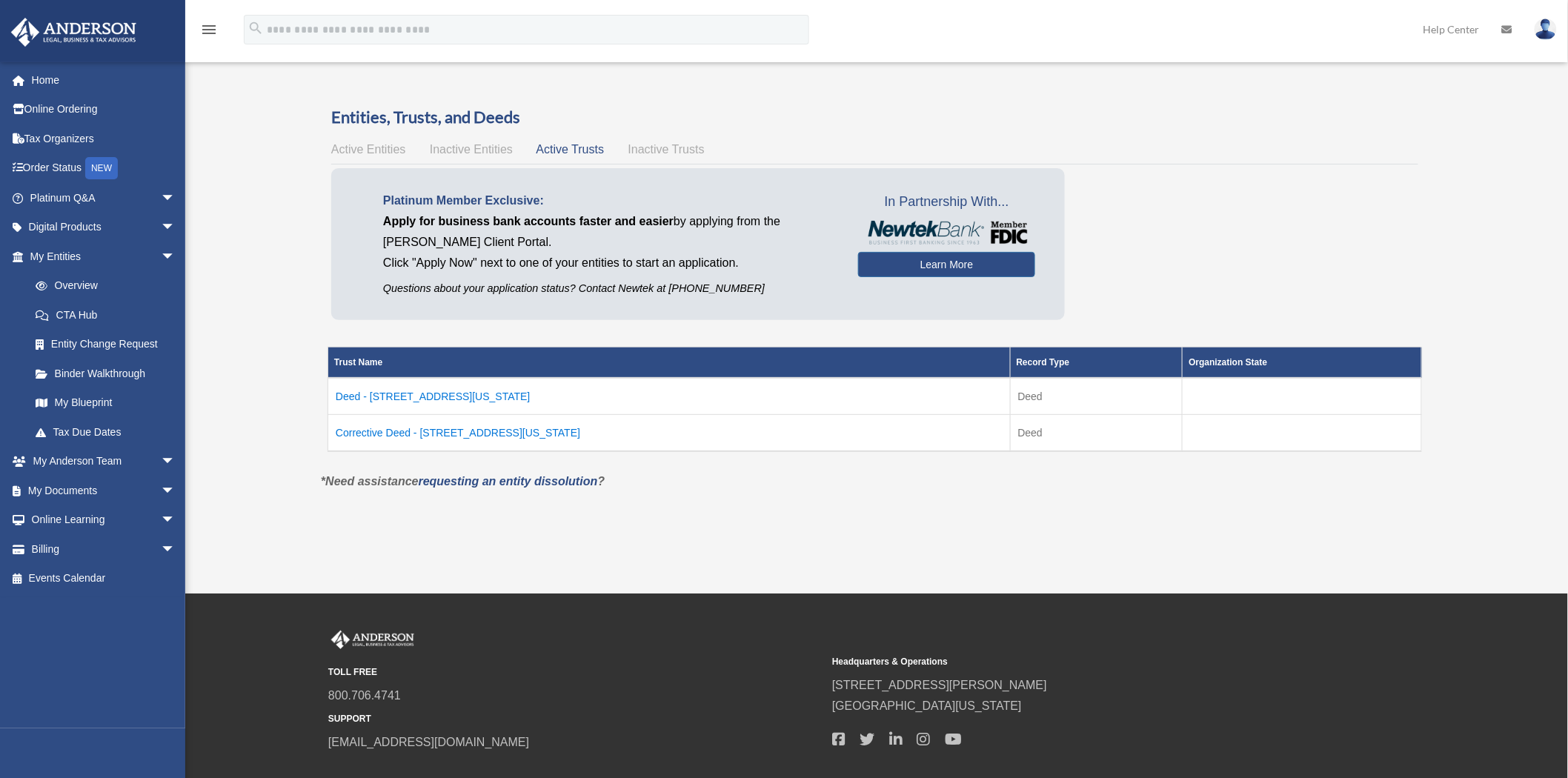
click at [1369, 227] on div "Platinum Member Exclusive: Apply for business bank accounts faster and easier b…" at bounding box center [874, 247] width 1087 height 160
click at [1158, 572] on div "Overview ktptpanida@gmail.com Sign Out ktptpanida@gmail.com Home Online Orderin…" at bounding box center [784, 296] width 1568 height 593
click at [1154, 557] on div "Overview ktptpanida@gmail.com Sign Out ktptpanida@gmail.com Home Online Orderin…" at bounding box center [784, 296] width 1568 height 593
click at [92, 486] on link "My Documents arrow_drop_down" at bounding box center [103, 490] width 187 height 30
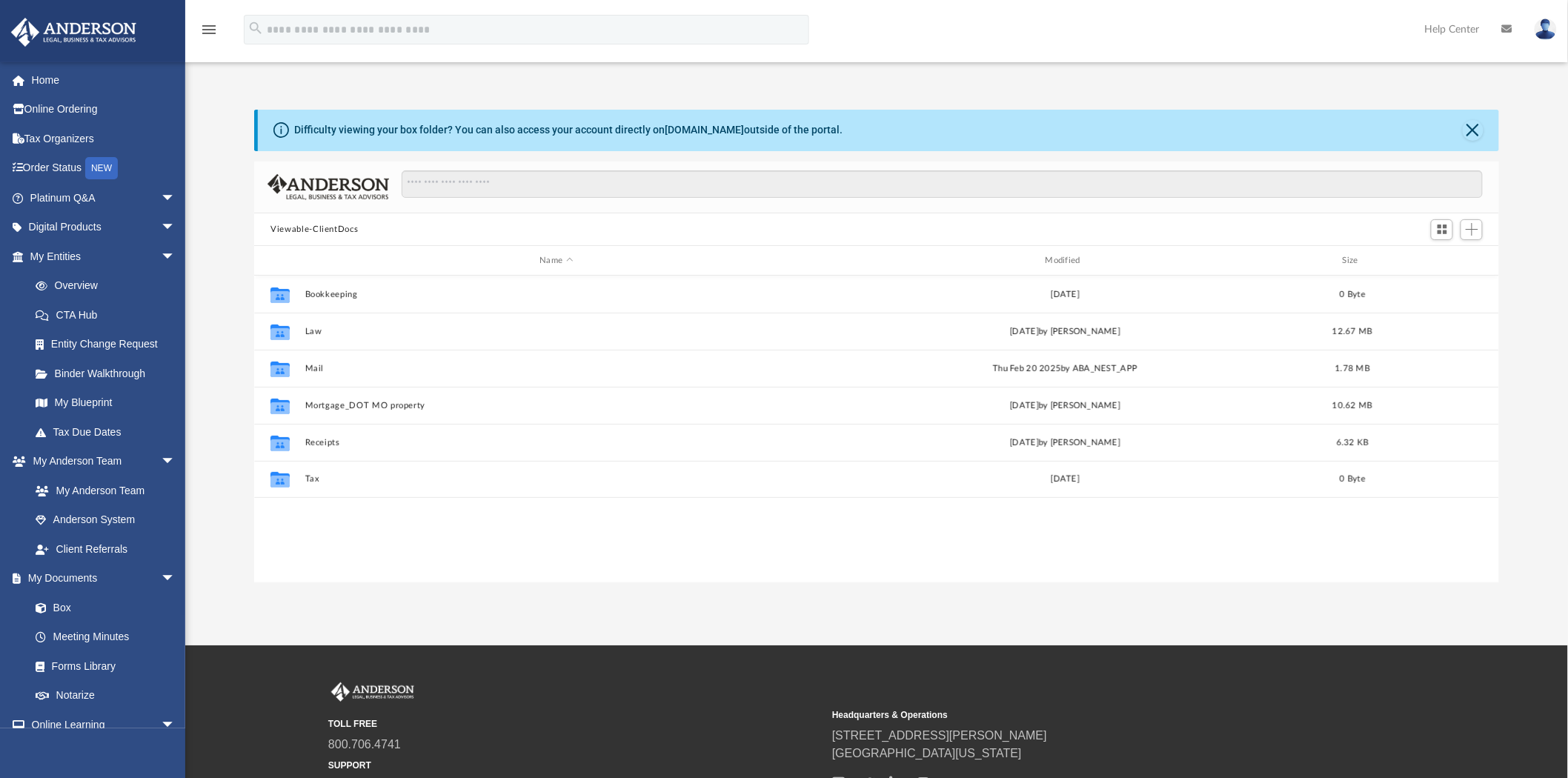
scroll to position [323, 1233]
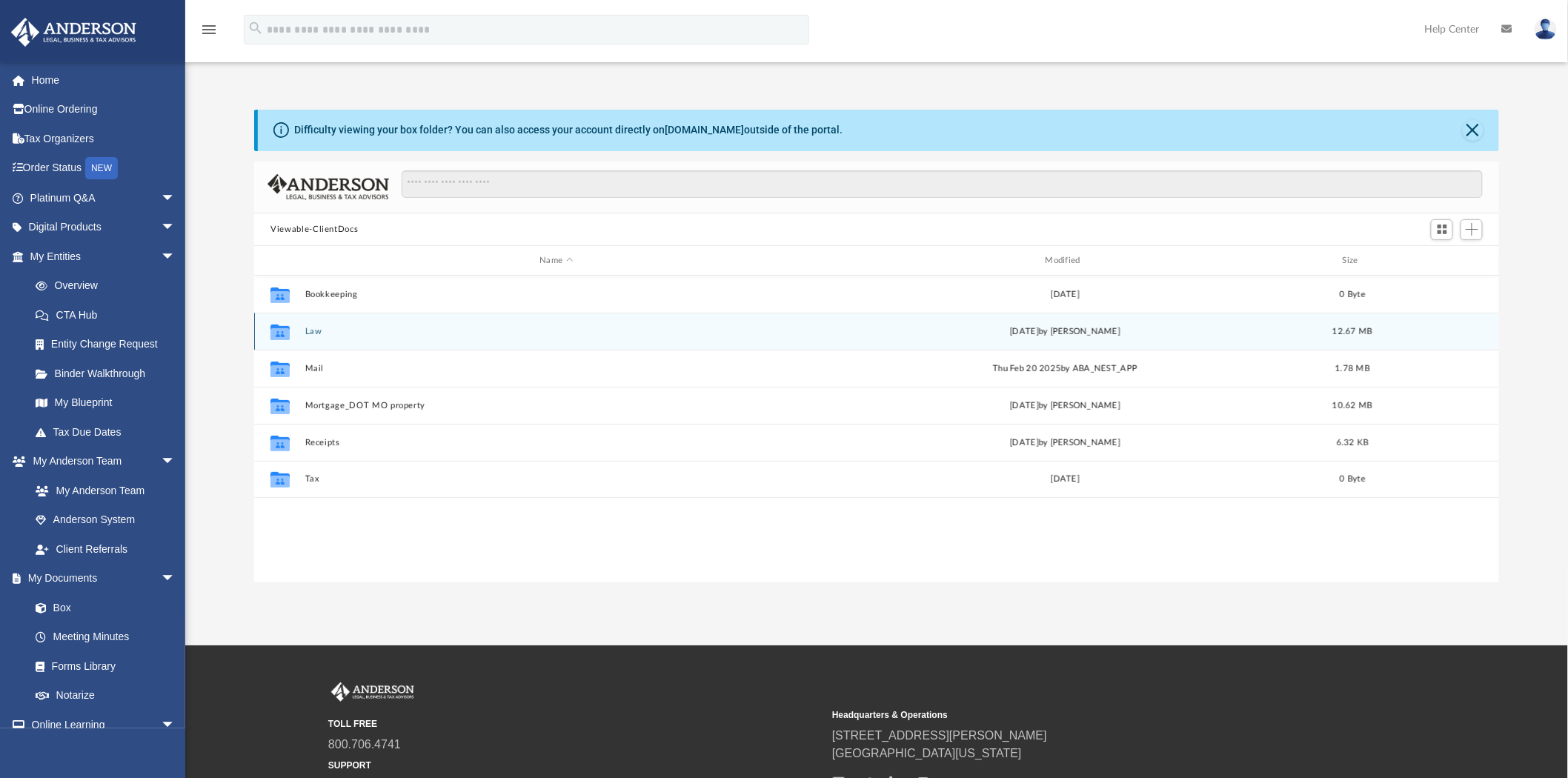
click at [306, 329] on button "Law" at bounding box center [557, 331] width 502 height 9
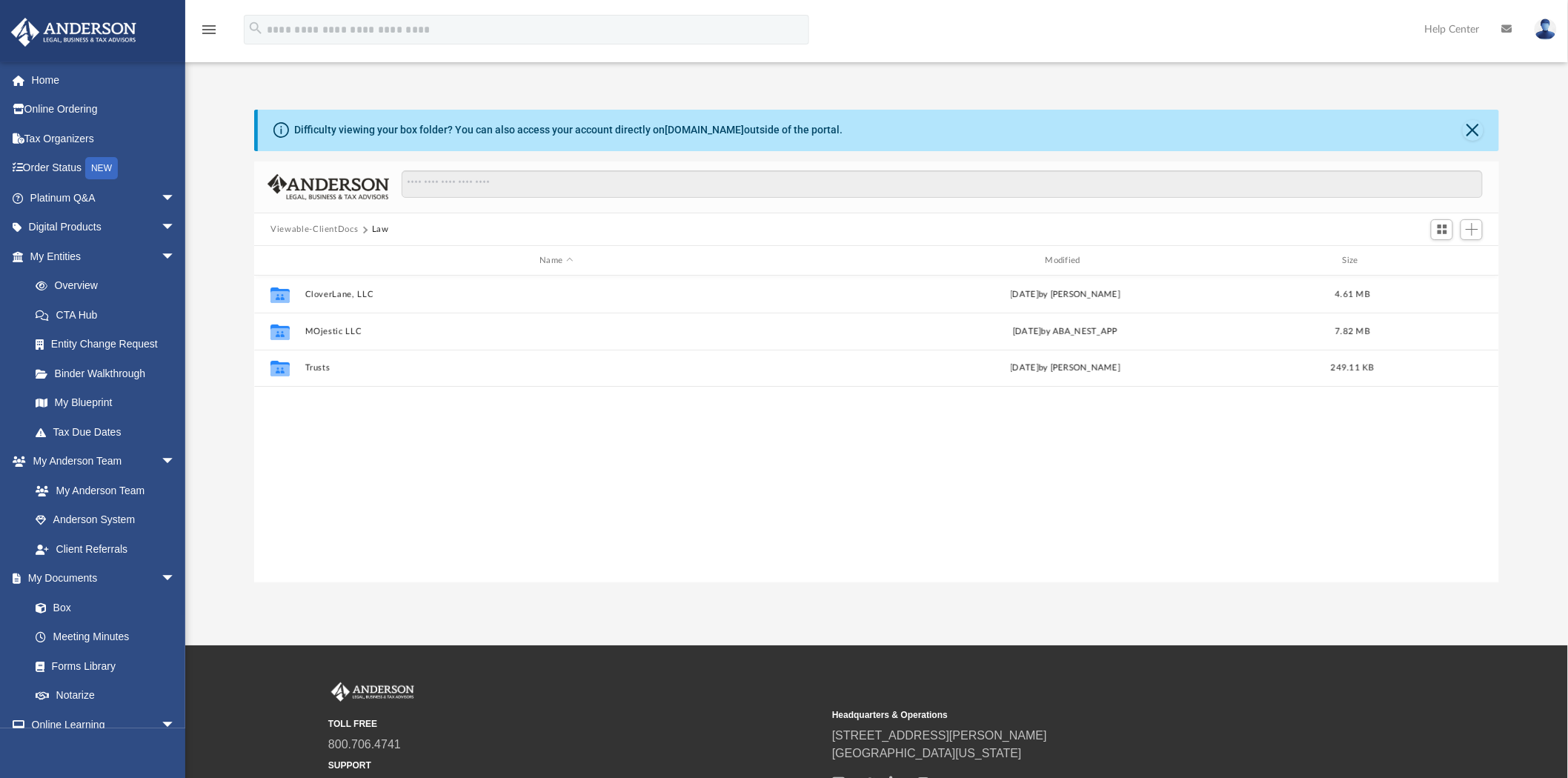
click at [422, 494] on div "Collaborated Folder CloverLane, LLC [DATE] by [PERSON_NAME] 4.61 MB Collaborate…" at bounding box center [876, 429] width 1245 height 306
click at [373, 460] on div "Collaborated Folder CloverLane, LLC [DATE] by [PERSON_NAME] 4.61 MB Collaborate…" at bounding box center [876, 429] width 1245 height 306
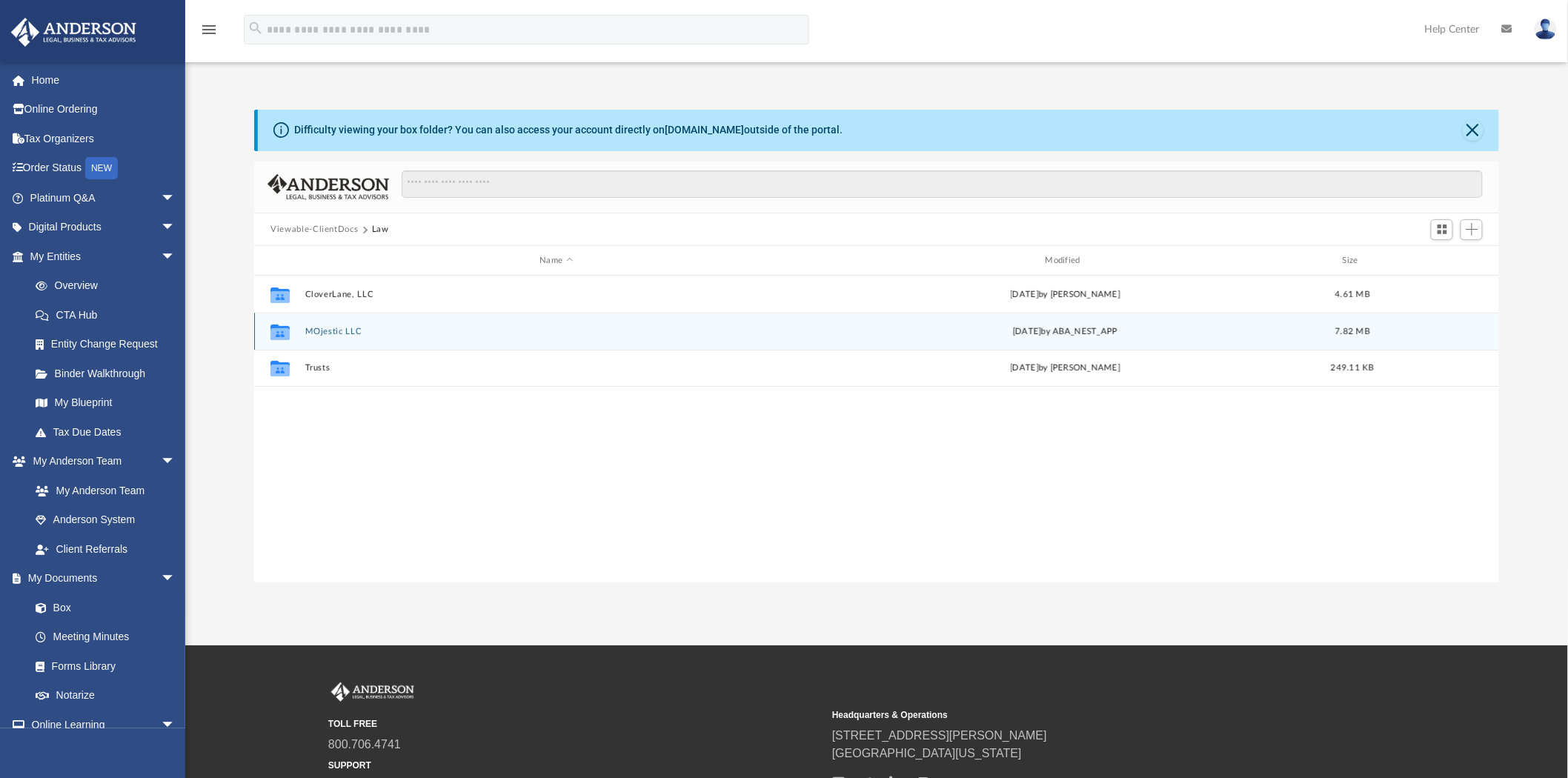
click at [328, 329] on button "MOjestic LLC" at bounding box center [557, 331] width 502 height 9
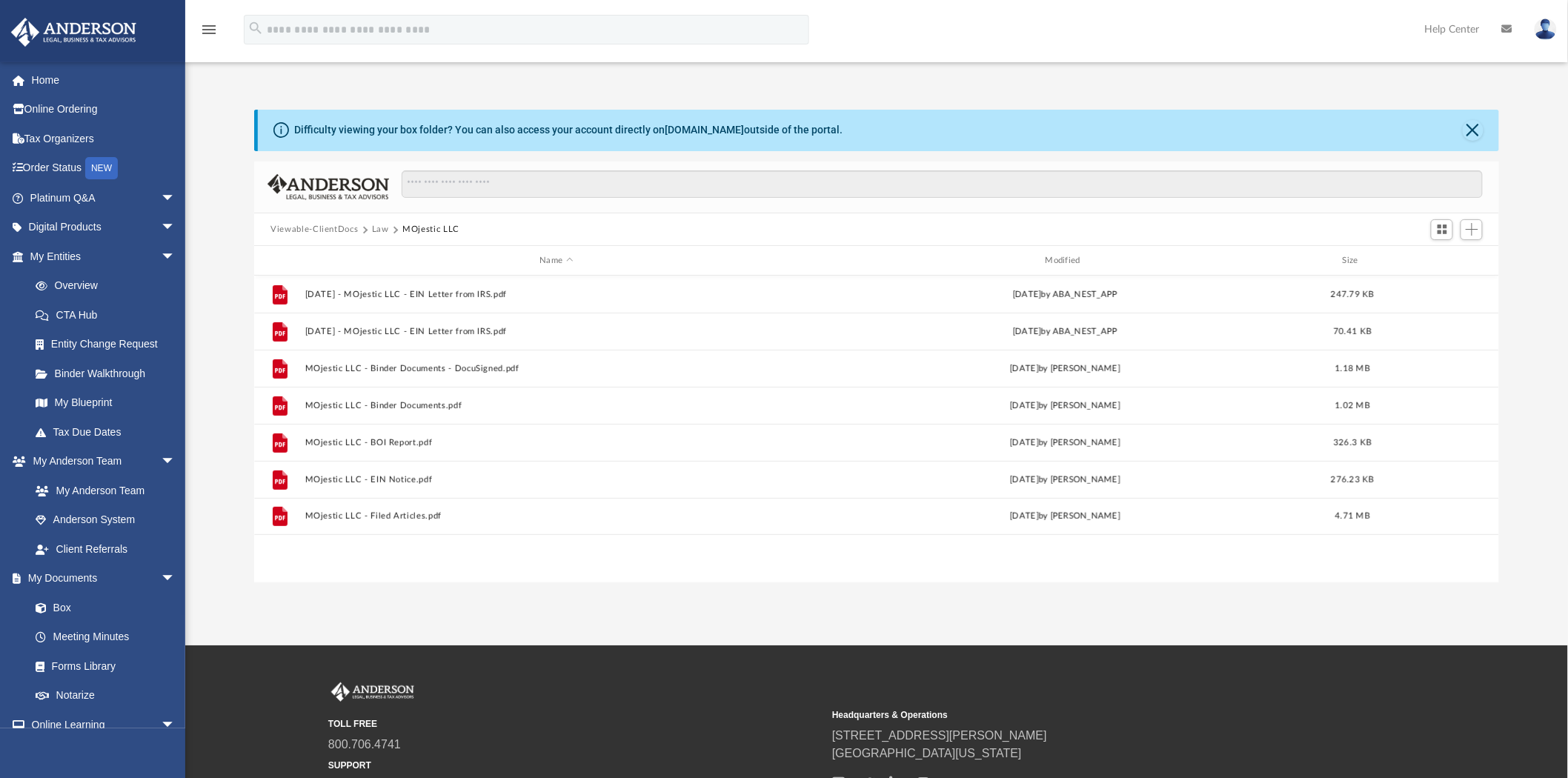
click at [623, 617] on div "App [EMAIL_ADDRESS][DOMAIN_NAME] Sign Out [EMAIL_ADDRESS][DOMAIN_NAME] Home Onl…" at bounding box center [784, 322] width 1568 height 645
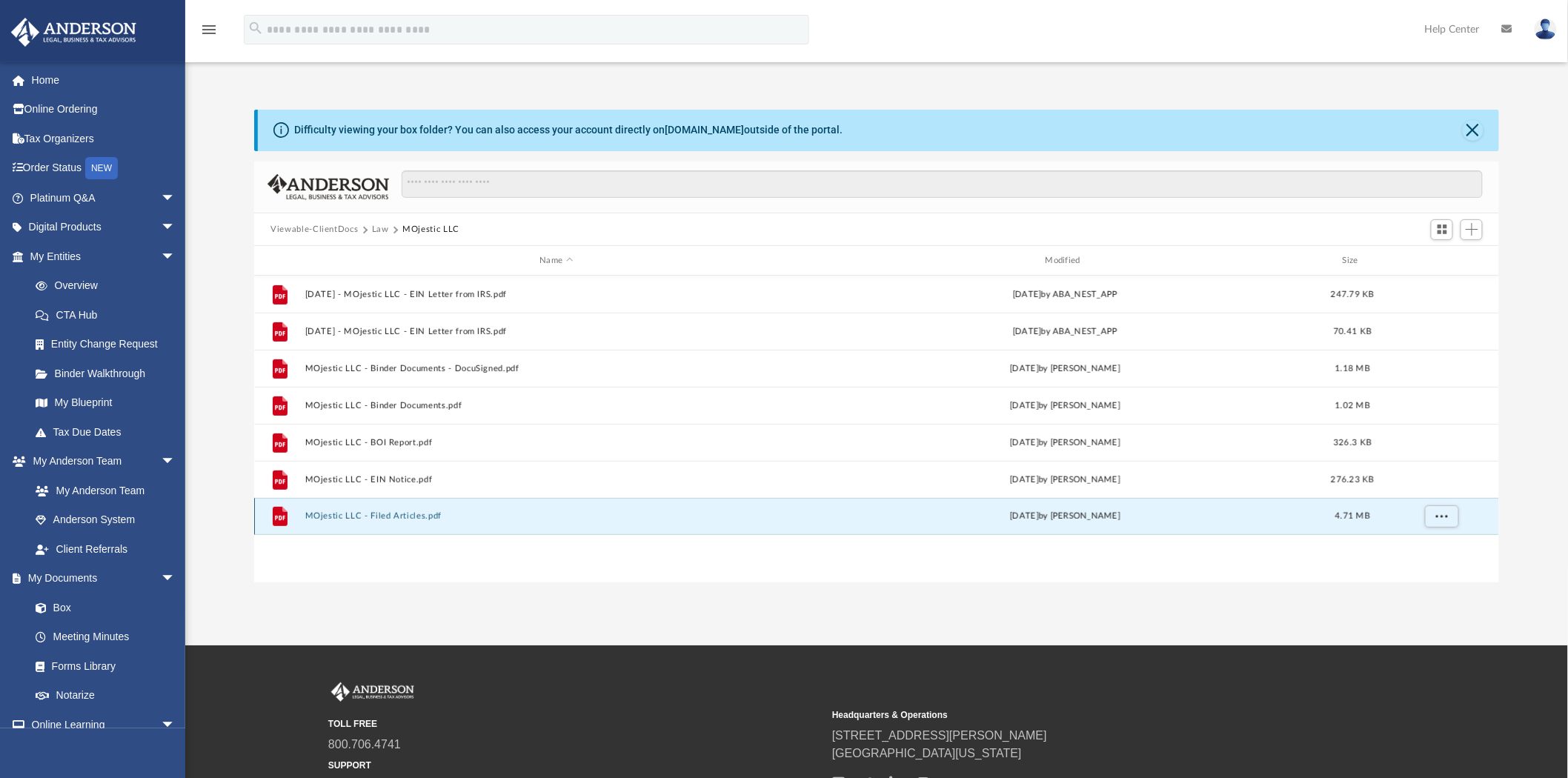
click at [351, 516] on button "MOjestic LLC - Filed Articles.pdf" at bounding box center [557, 517] width 502 height 9
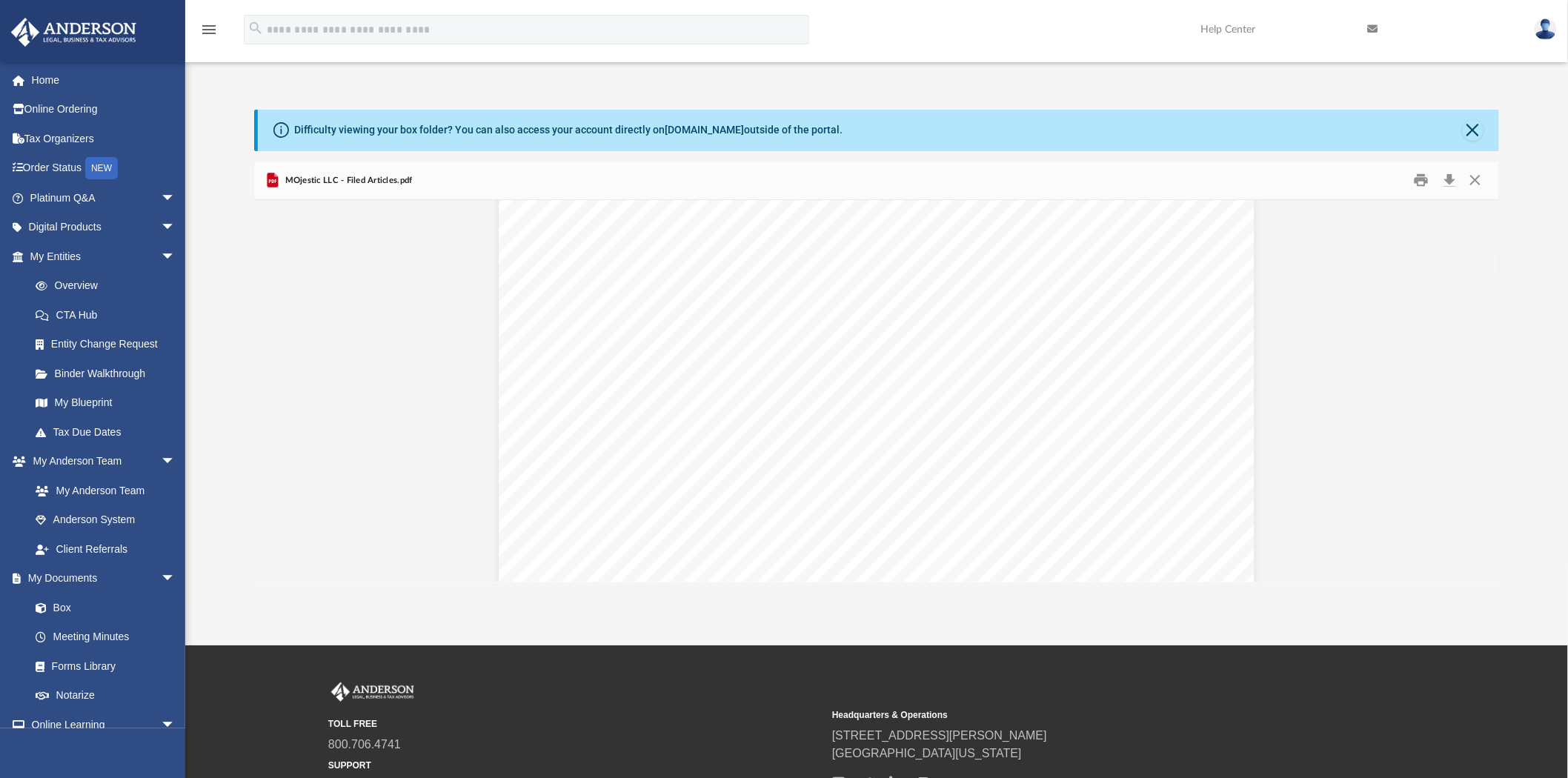
scroll to position [1152, 0]
click at [267, 389] on button "Preview" at bounding box center [270, 390] width 32 height 42
click at [271, 393] on button "Preview" at bounding box center [270, 390] width 32 height 42
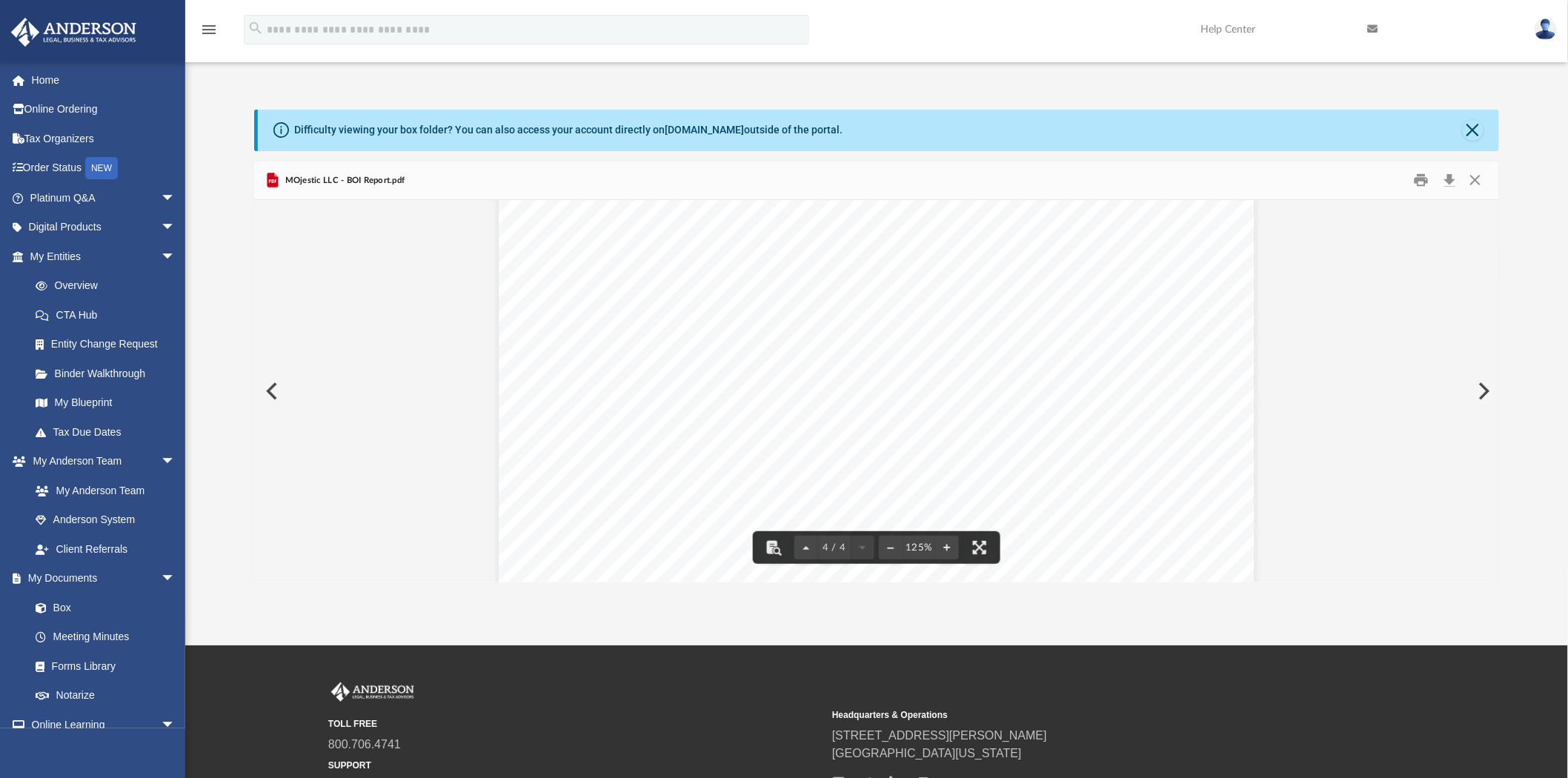
click at [274, 399] on button "Preview" at bounding box center [270, 390] width 32 height 42
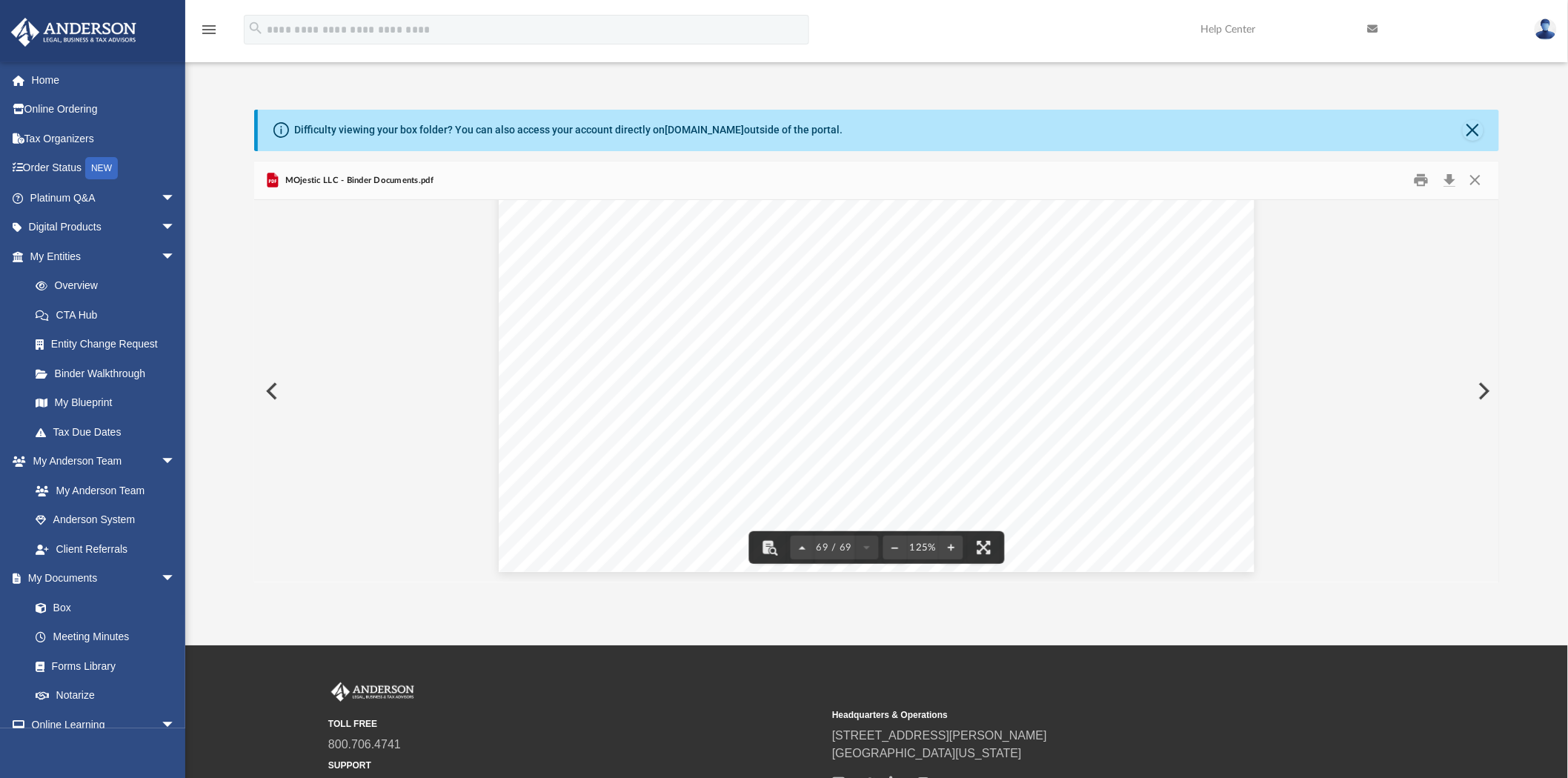
scroll to position [132, 0]
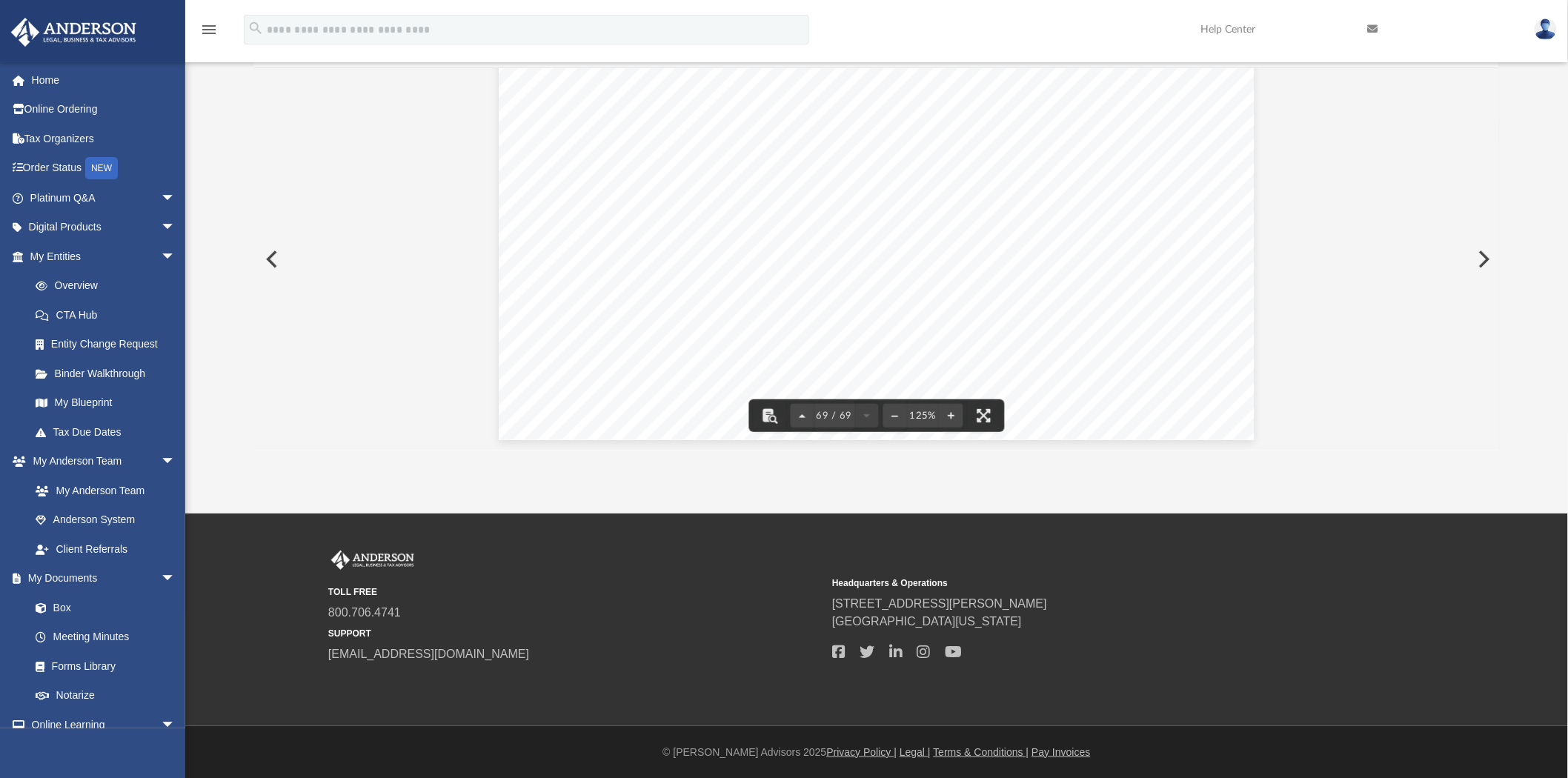
click at [1423, 552] on div "TOLL FREE 800.706.4741 SUPPORT [EMAIL_ADDRESS][DOMAIN_NAME] Headquarters & Oper…" at bounding box center [877, 606] width 1097 height 113
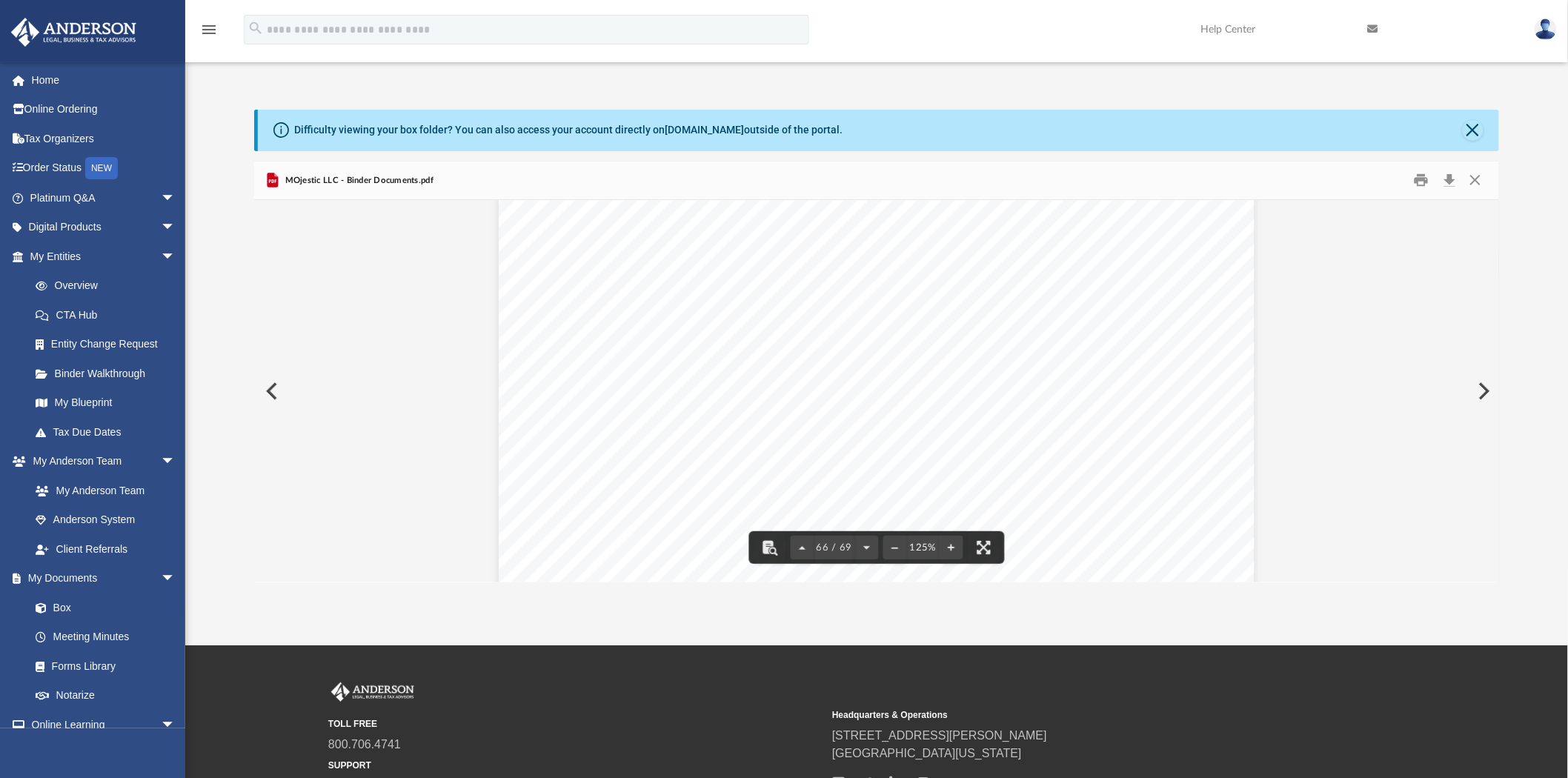
scroll to position [65040, 0]
